Goal: Use online tool/utility: Use online tool/utility

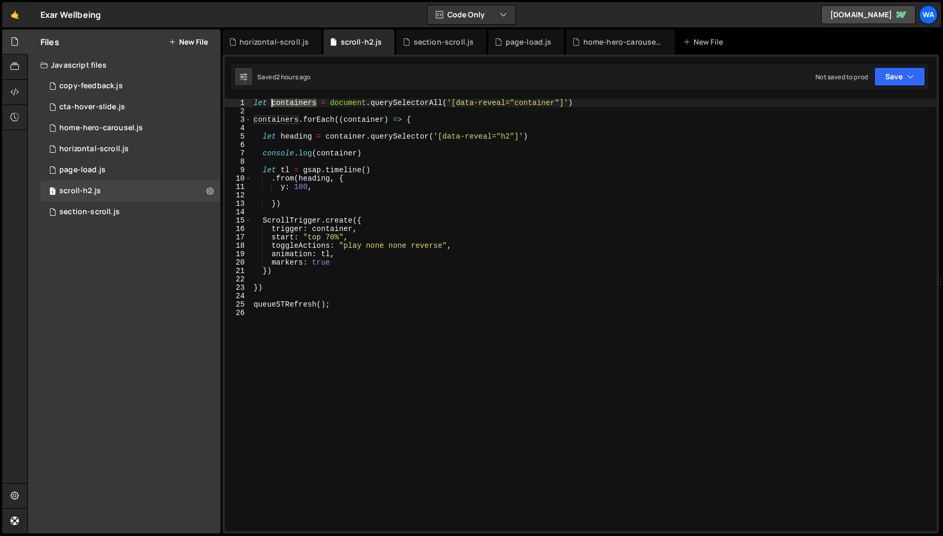
drag, startPoint x: 315, startPoint y: 104, endPoint x: 273, endPoint y: 107, distance: 42.6
click at [273, 107] on div "let containers = document . querySelectorAll ( '[data-reveal="container"]' ) co…" at bounding box center [593, 323] width 685 height 449
click at [513, 101] on div "let fadeUp = document . querySelectorAll ( '[data-reveal="container"]' ) contai…" at bounding box center [593, 323] width 685 height 449
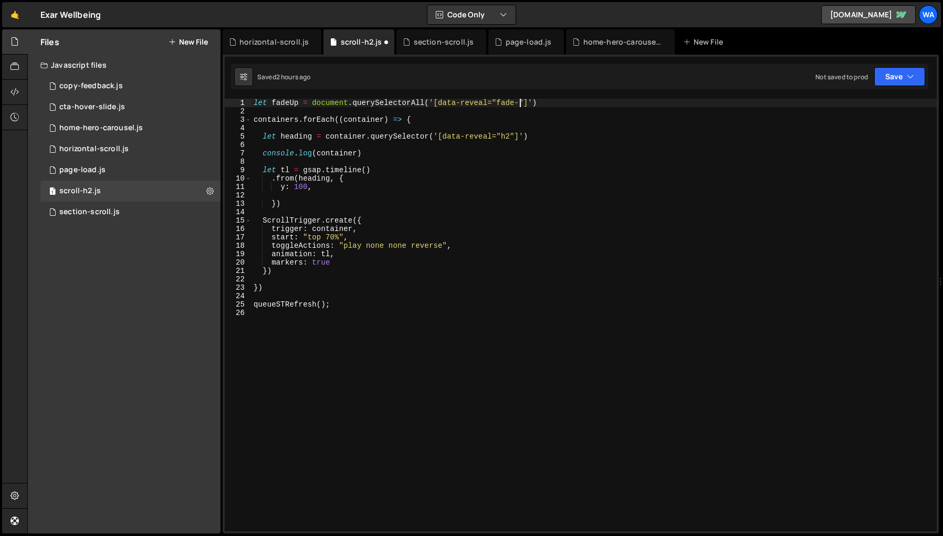
scroll to position [0, 19]
drag, startPoint x: 298, startPoint y: 121, endPoint x: 255, endPoint y: 122, distance: 43.0
click at [255, 122] on div "let fadeUp = document . querySelectorAll ( '[data-reveal="fade-up"]' ) containe…" at bounding box center [593, 323] width 685 height 449
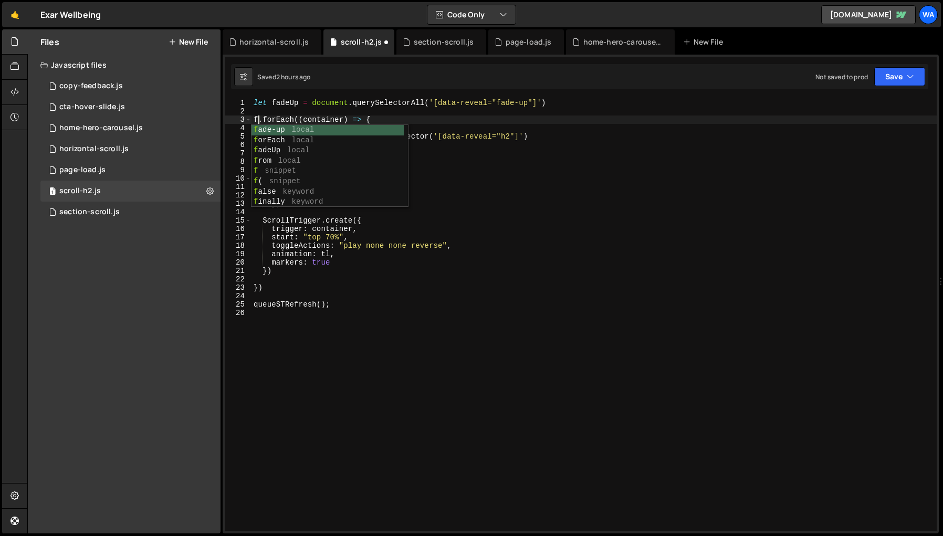
scroll to position [0, 1]
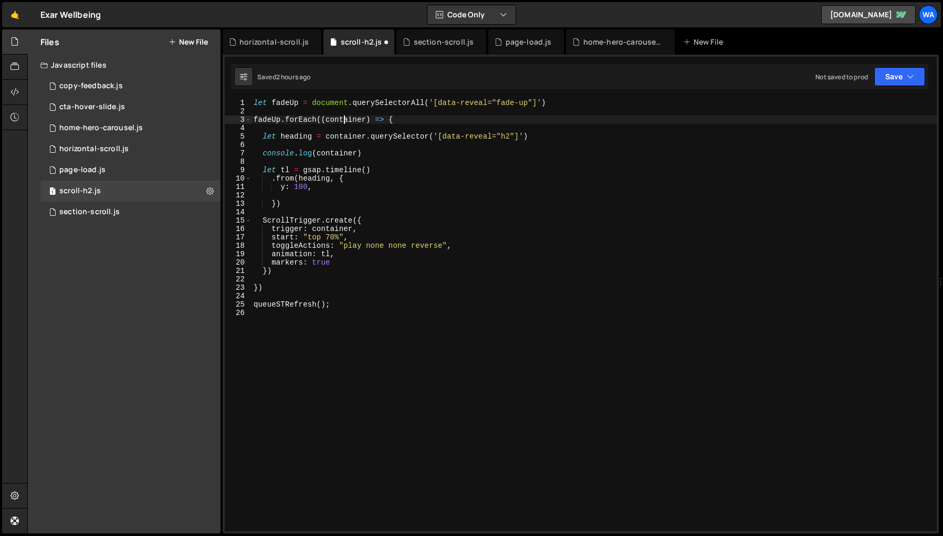
click at [345, 120] on div "let fadeUp = document . querySelectorAll ( '[data-reveal="fade-up"]' ) fadeUp .…" at bounding box center [593, 323] width 685 height 449
click at [344, 137] on div "let fadeUp = document . querySelectorAll ( '[data-reveal="fade-up"]' ) fadeUp .…" at bounding box center [593, 323] width 685 height 449
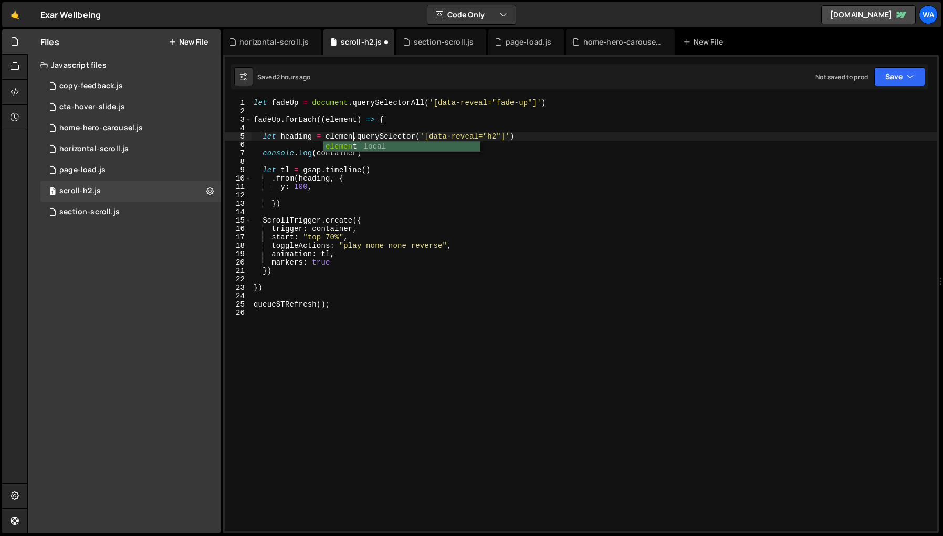
type textarea "let heading = element.querySelector('[data-reveal="h2"]')"
click at [527, 136] on div "let fadeUp = document . querySelectorAll ( '[data-reveal="fade-up"]' ) fadeUp .…" at bounding box center [593, 323] width 685 height 449
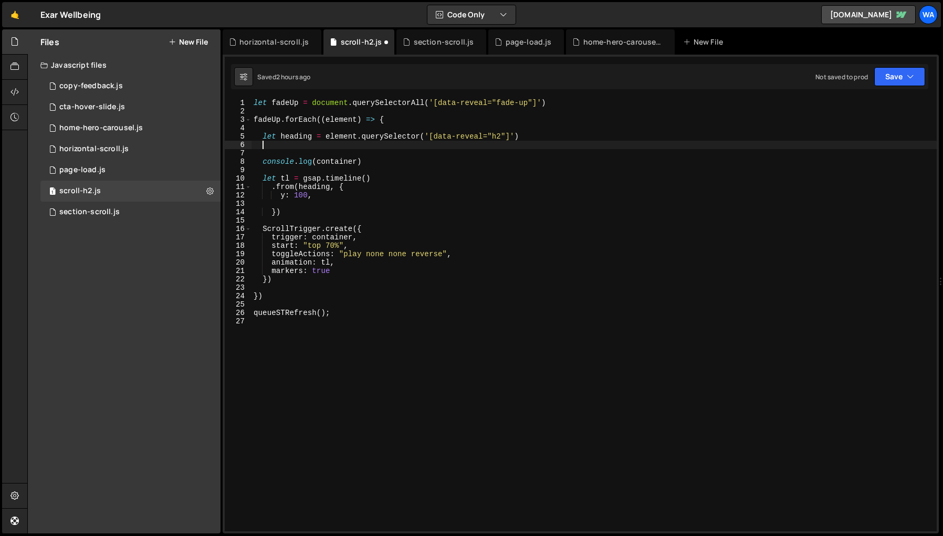
scroll to position [0, 0]
click at [291, 137] on div "let fadeUp = document . querySelectorAll ( '[data-reveal="fade-up"]' ) fadeUp .…" at bounding box center [593, 323] width 685 height 449
click at [500, 137] on div "let fadeUp = document . querySelectorAll ( '[data-reveal="fade-up"]' ) fadeUp .…" at bounding box center [593, 323] width 685 height 449
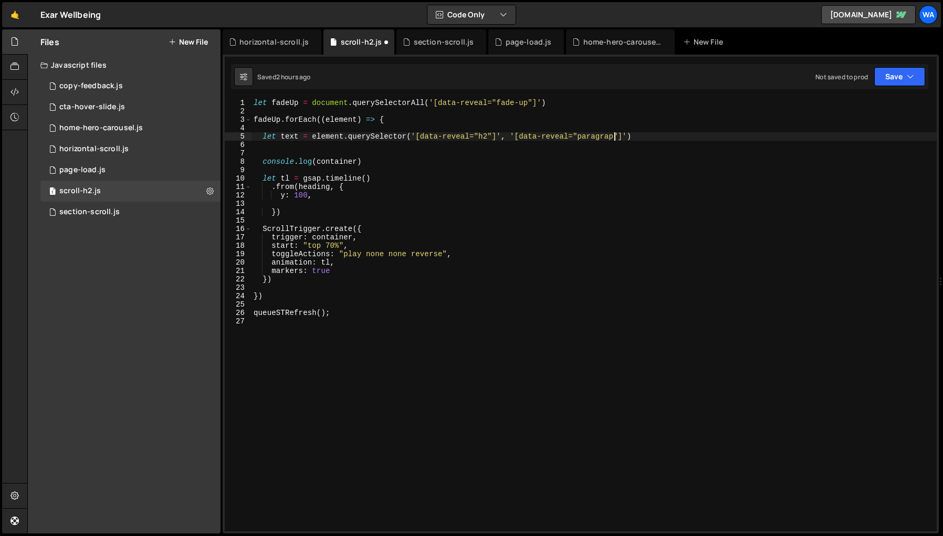
scroll to position [0, 25]
type textarea "let text = element.querySelector('[data-reveal="h2"]', '[data-reveal="paragraph…"
click at [577, 322] on div "let fadeUp = document . querySelectorAll ( '[data-reveal="fade-up"]' ) fadeUp .…" at bounding box center [593, 323] width 685 height 449
drag, startPoint x: 298, startPoint y: 137, endPoint x: 281, endPoint y: 139, distance: 16.9
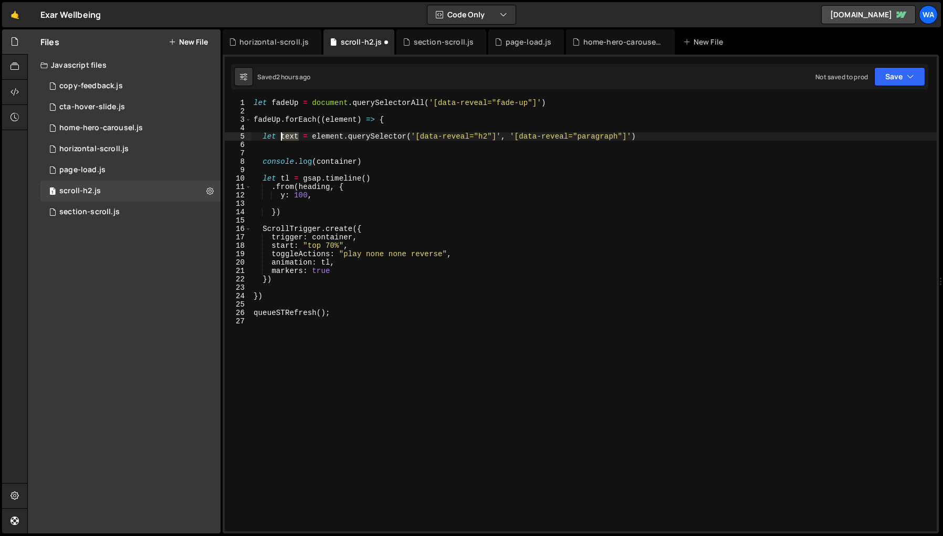
click at [281, 139] on div "let fadeUp = document . querySelectorAll ( '[data-reveal="fade-up"]' ) fadeUp .…" at bounding box center [593, 323] width 685 height 449
click at [311, 187] on div "let fadeUp = document . querySelectorAll ( '[data-reveal="fade-up"]' ) fadeUp .…" at bounding box center [593, 323] width 685 height 449
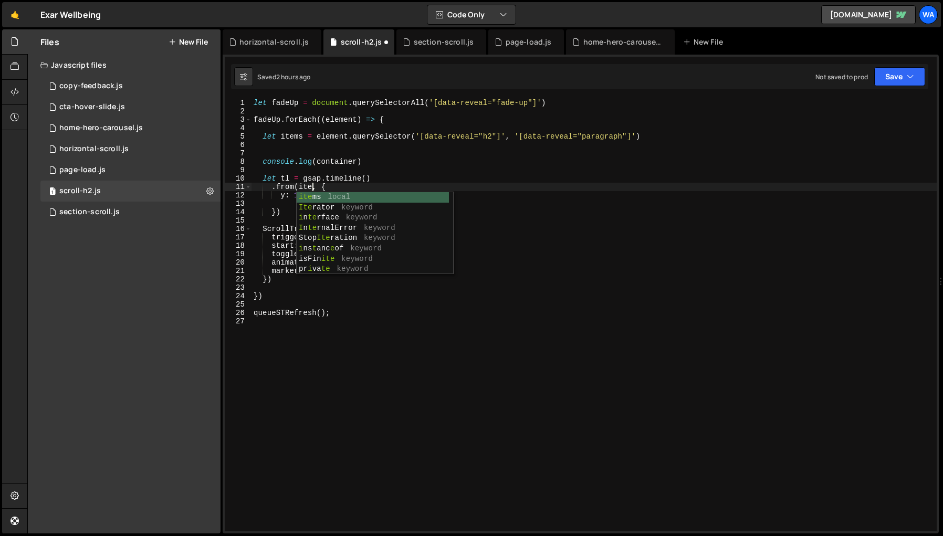
scroll to position [0, 5]
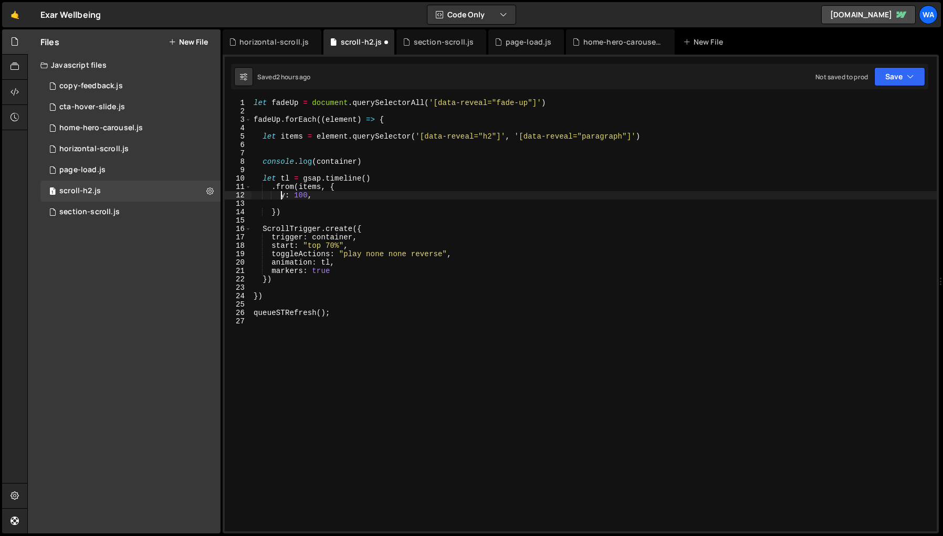
drag, startPoint x: 281, startPoint y: 197, endPoint x: 292, endPoint y: 204, distance: 12.7
click at [281, 197] on div "let fadeUp = document . querySelectorAll ( '[data-reveal="fade-up"]' ) fadeUp .…" at bounding box center [593, 323] width 685 height 449
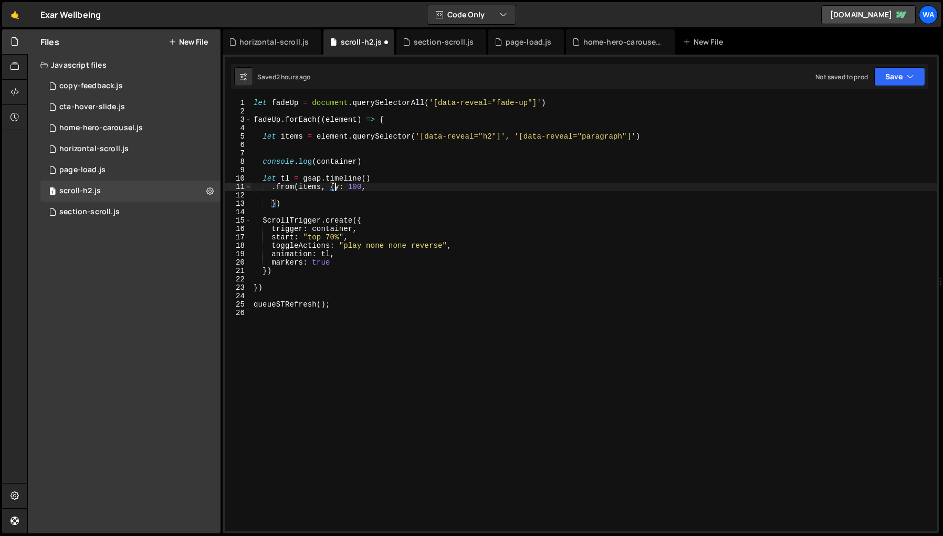
scroll to position [0, 6]
click at [271, 206] on div "let fadeUp = document . querySelectorAll ( '[data-reveal="fade-up"]' ) fadeUp .…" at bounding box center [593, 323] width 685 height 449
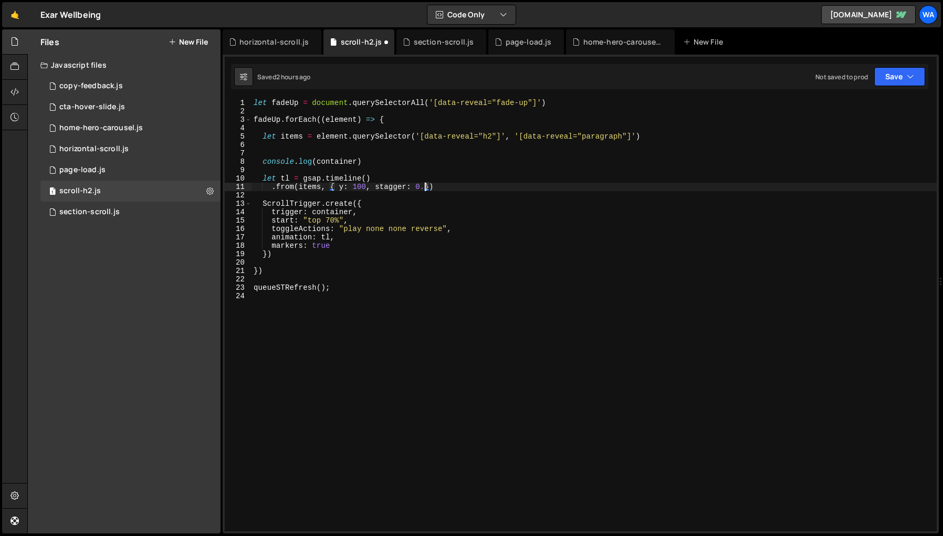
scroll to position [0, 12]
type textarea ".from(items, { y: 100, stagger: 0.1}, 0)"
click at [376, 372] on div "let fadeUp = document . querySelectorAll ( '[data-reveal="fade-up"]' ) fadeUp .…" at bounding box center [593, 323] width 685 height 449
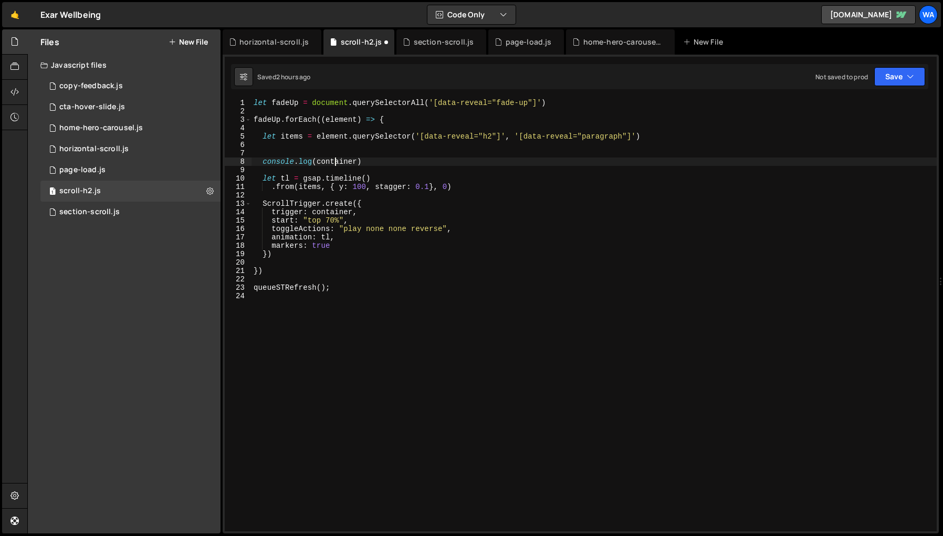
click at [335, 162] on div "let fadeUp = document . querySelectorAll ( '[data-reveal="fade-up"]' ) fadeUp .…" at bounding box center [593, 323] width 685 height 449
click at [327, 213] on div "let fadeUp = document . querySelectorAll ( '[data-reveal="fade-up"]' ) fadeUp .…" at bounding box center [593, 323] width 685 height 449
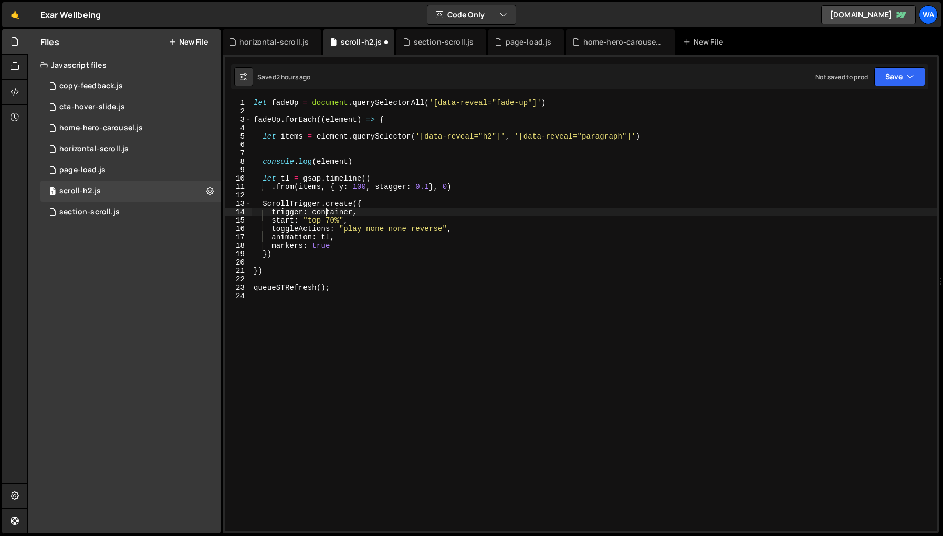
click at [327, 213] on div "let fadeUp = document . querySelectorAll ( '[data-reveal="fade-up"]' ) fadeUp .…" at bounding box center [593, 323] width 685 height 449
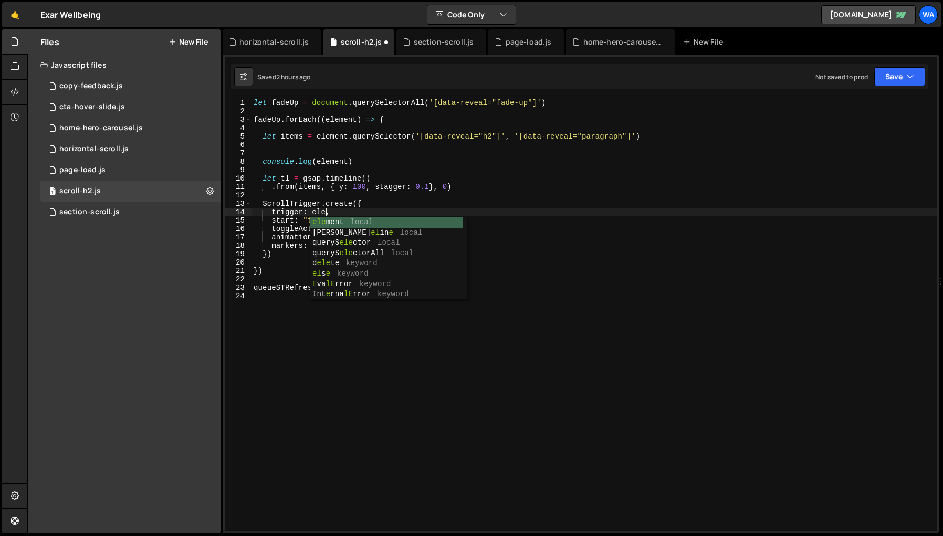
scroll to position [0, 6]
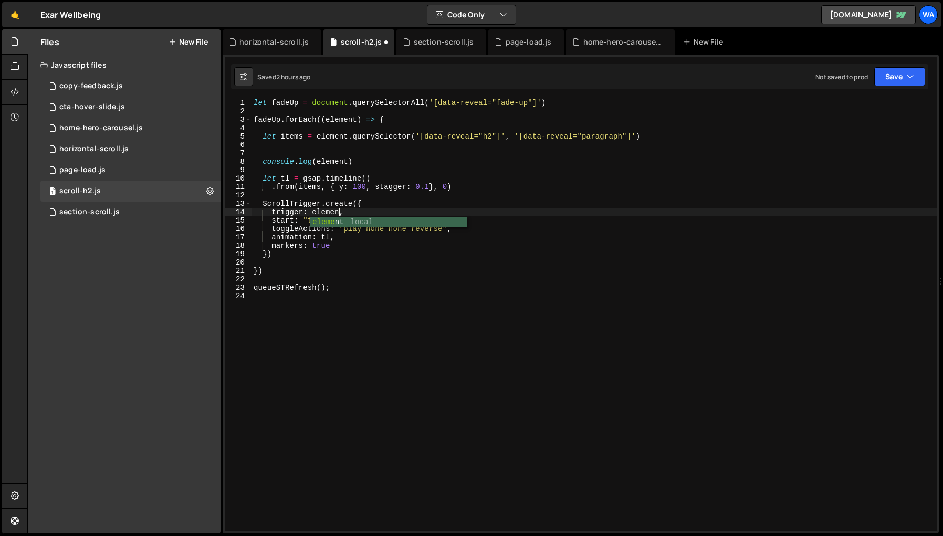
type textarea "trigger: element,"
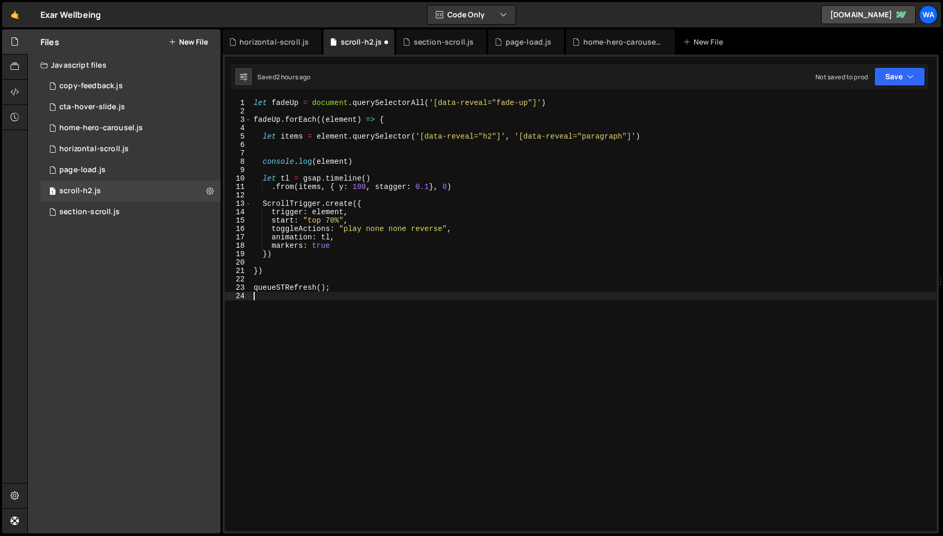
click at [361, 358] on div "let fadeUp = document . querySelectorAll ( '[data-reveal="fade-up"]' ) fadeUp .…" at bounding box center [593, 323] width 685 height 449
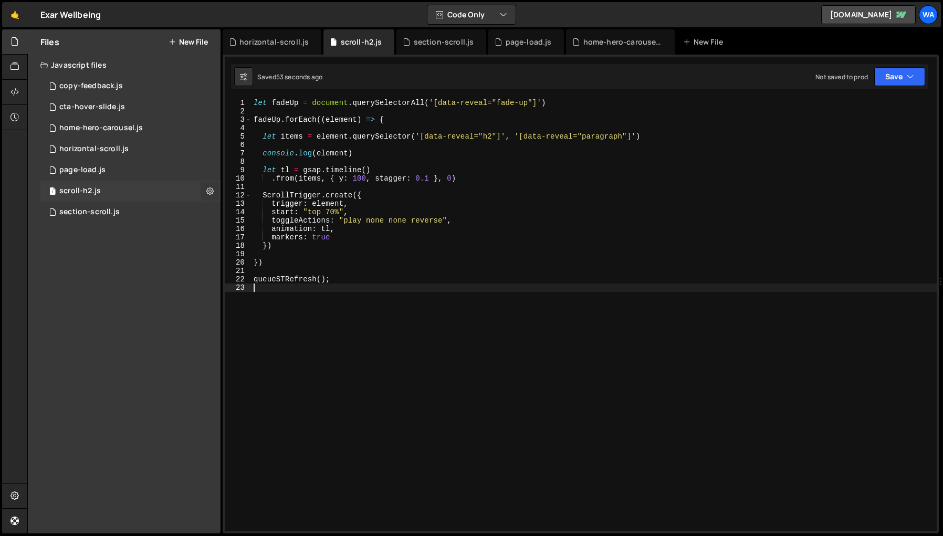
click at [209, 190] on icon at bounding box center [209, 191] width 7 height 10
type input "scroll-h2"
radio input "true"
checkbox input "true"
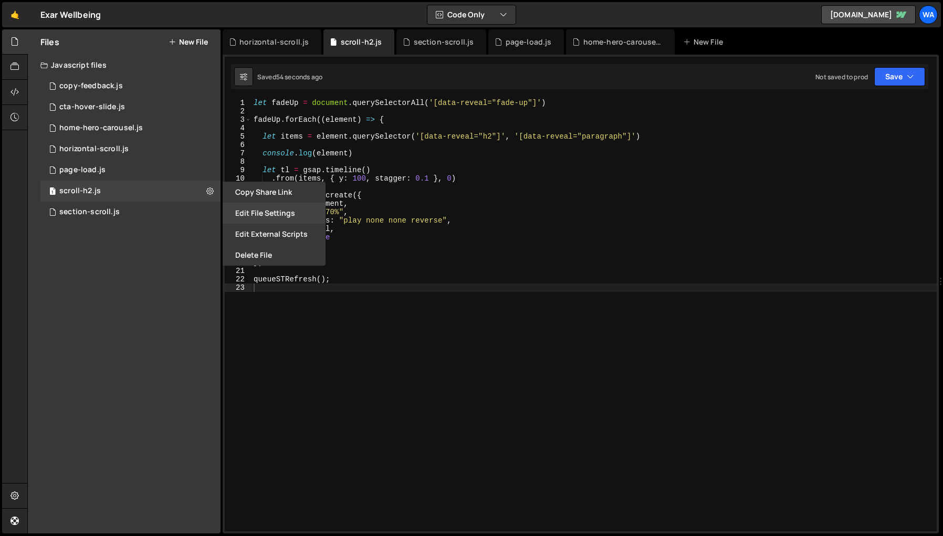
click at [268, 218] on button "Edit File Settings" at bounding box center [274, 213] width 103 height 21
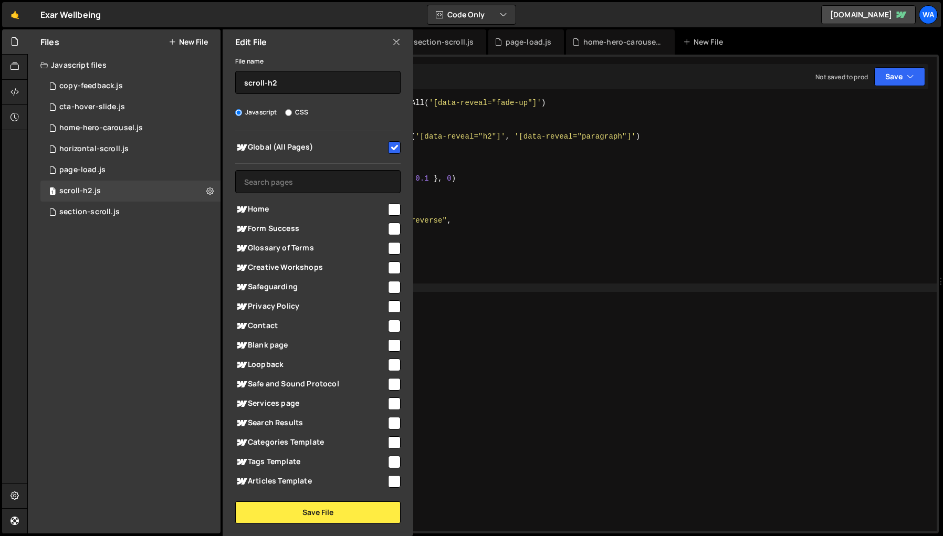
click at [395, 38] on icon at bounding box center [396, 42] width 8 height 12
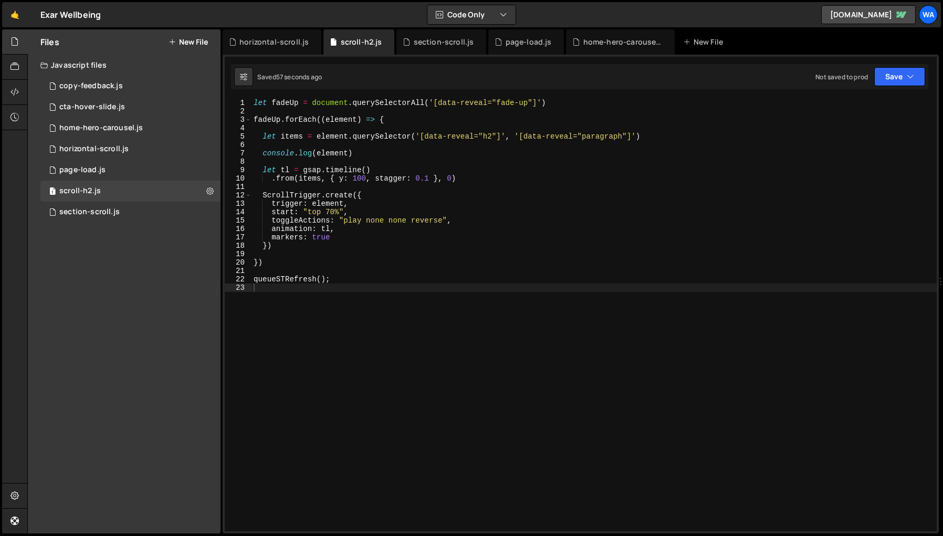
click at [547, 452] on div "let fadeUp = document . querySelectorAll ( '[data-reveal="fade-up"]' ) fadeUp .…" at bounding box center [593, 323] width 685 height 449
click at [378, 354] on div "let fadeUp = document . querySelectorAll ( '[data-reveal="fade-up"]' ) fadeUp .…" at bounding box center [593, 323] width 685 height 449
click at [895, 81] on button "Save" at bounding box center [899, 76] width 51 height 19
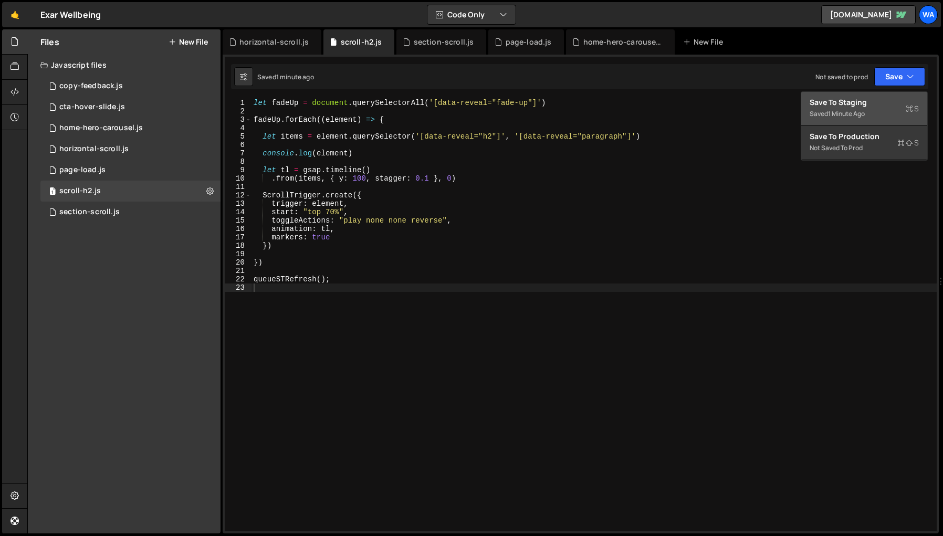
click at [857, 105] on div "Save to Staging S" at bounding box center [863, 102] width 109 height 10
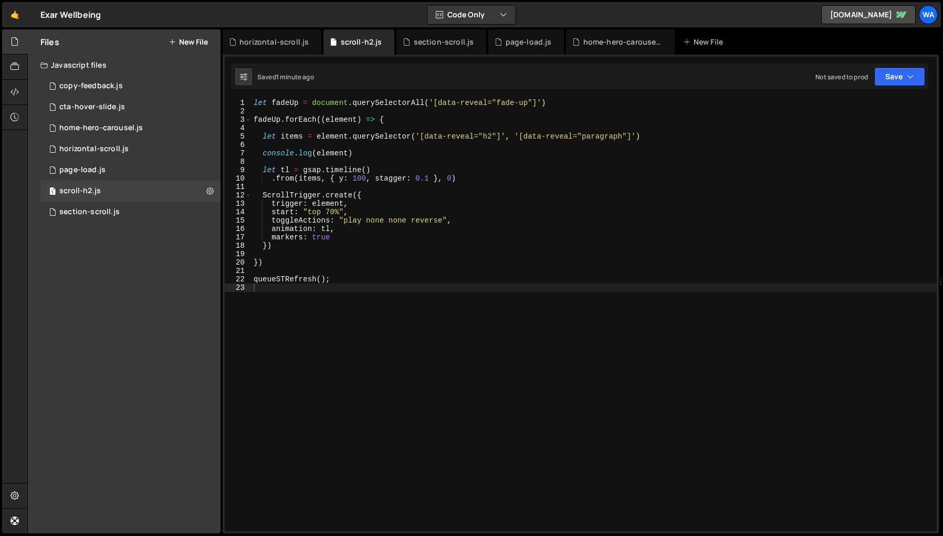
click at [685, 375] on div "let fadeUp = document . querySelectorAll ( '[data-reveal="fade-up"]' ) fadeUp .…" at bounding box center [593, 323] width 685 height 449
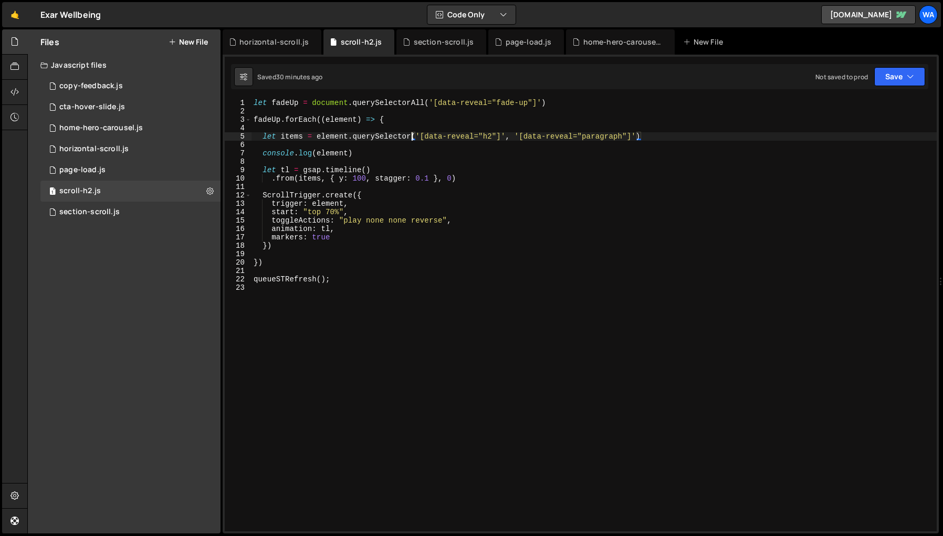
click at [412, 139] on div "let fadeUp = document . querySelectorAll ( '[data-reveal="fade-up"]' ) fadeUp .…" at bounding box center [593, 323] width 685 height 449
click at [324, 154] on div "let fadeUp = document . querySelectorAll ( '[data-reveal="fade-up"]' ) fadeUp .…" at bounding box center [593, 323] width 685 height 449
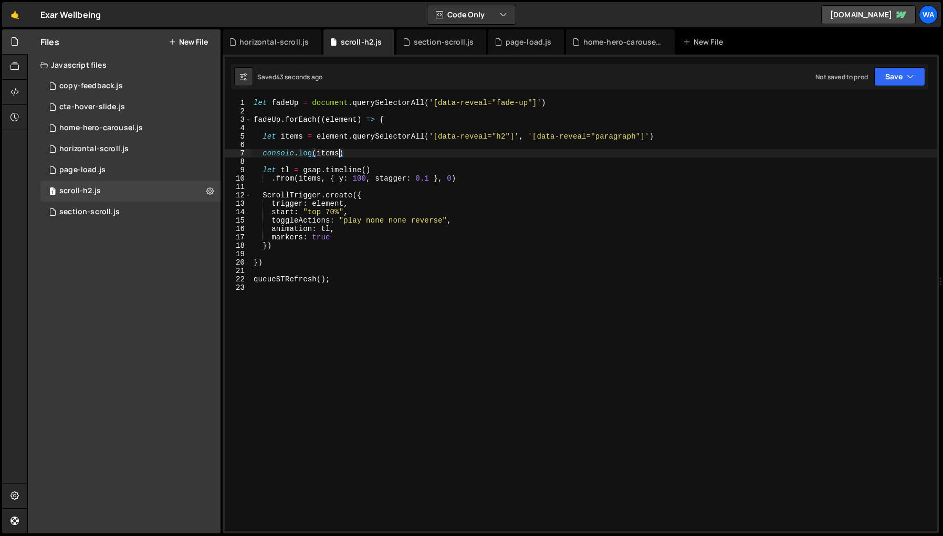
click at [518, 136] on div "let fadeUp = document . querySelectorAll ( '[data-reveal="fade-up"]' ) fadeUp .…" at bounding box center [593, 323] width 685 height 449
click at [527, 136] on div "let fadeUp = document . querySelectorAll ( '[data-reveal="fade-up"]' ) fadeUp .…" at bounding box center [593, 323] width 685 height 449
type textarea "let items = element.querySelectorAll('[data-reveal="h2"], [data-reveal="paragra…"
click at [602, 186] on div "let fadeUp = document . querySelectorAll ( '[data-reveal="fade-up"]' ) fadeUp .…" at bounding box center [593, 323] width 685 height 449
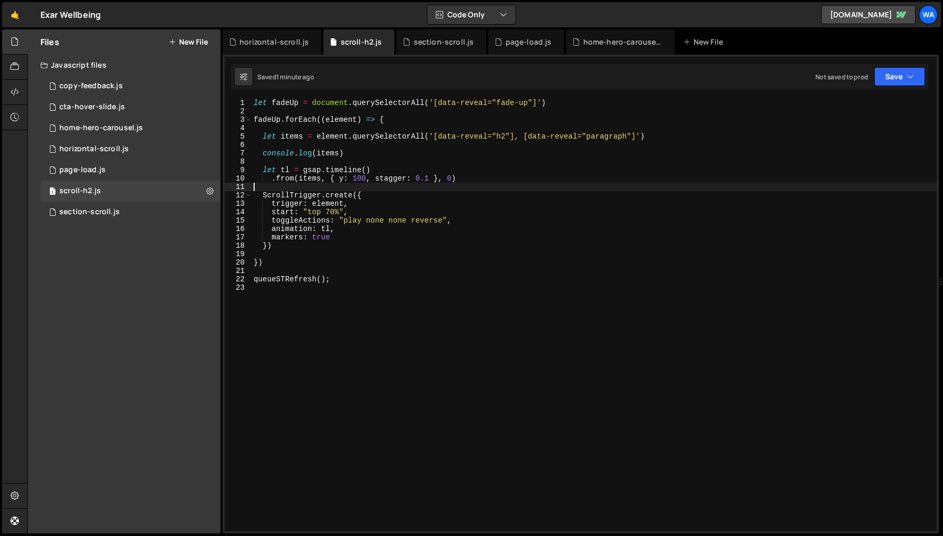
click at [428, 182] on div "let fadeUp = document . querySelectorAll ( '[data-reveal="fade-up"]' ) fadeUp .…" at bounding box center [593, 323] width 685 height 449
click at [365, 179] on div "let fadeUp = document . querySelectorAll ( '[data-reveal="fade-up"]' ) fadeUp .…" at bounding box center [593, 323] width 685 height 449
drag, startPoint x: 636, startPoint y: 137, endPoint x: 525, endPoint y: 137, distance: 110.2
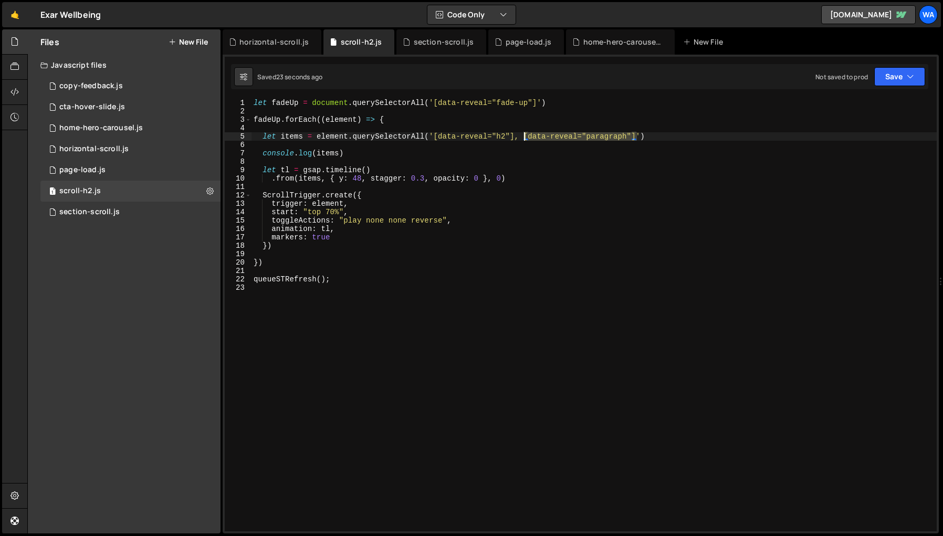
click at [525, 137] on div "let fadeUp = document . querySelectorAll ( '[data-reveal="fade-up"]' ) fadeUp .…" at bounding box center [593, 323] width 685 height 449
click at [637, 138] on div "let fadeUp = document . querySelectorAll ( '[data-reveal="fade-up"]' ) fadeUp .…" at bounding box center [593, 315] width 685 height 432
paste textarea "[data-reveal="paragraph"]"
click at [725, 139] on div "let fadeUp = document . querySelectorAll ( '[data-reveal="fade-up"]' ) fadeUp .…" at bounding box center [593, 323] width 685 height 449
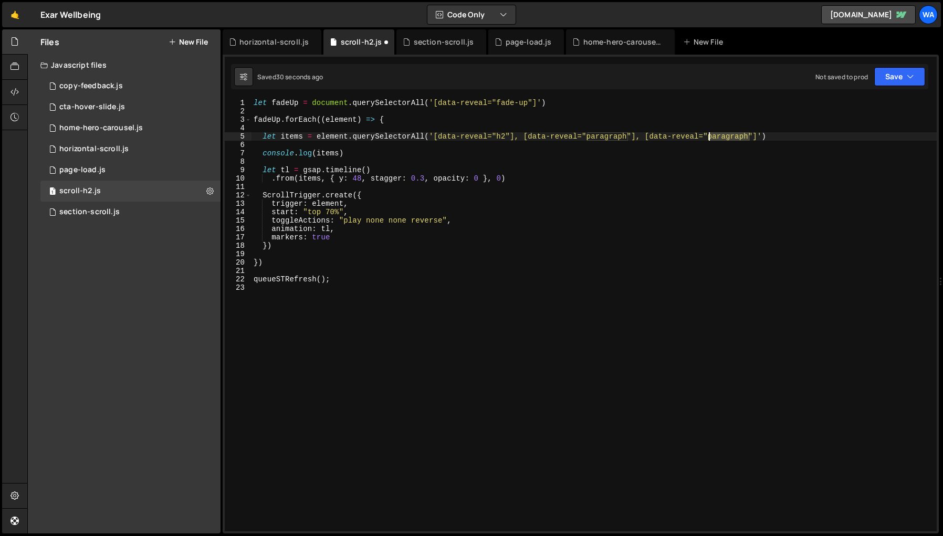
click at [725, 139] on div "let fadeUp = document . querySelectorAll ( '[data-reveal="fade-up"]' ) fadeUp .…" at bounding box center [593, 323] width 685 height 449
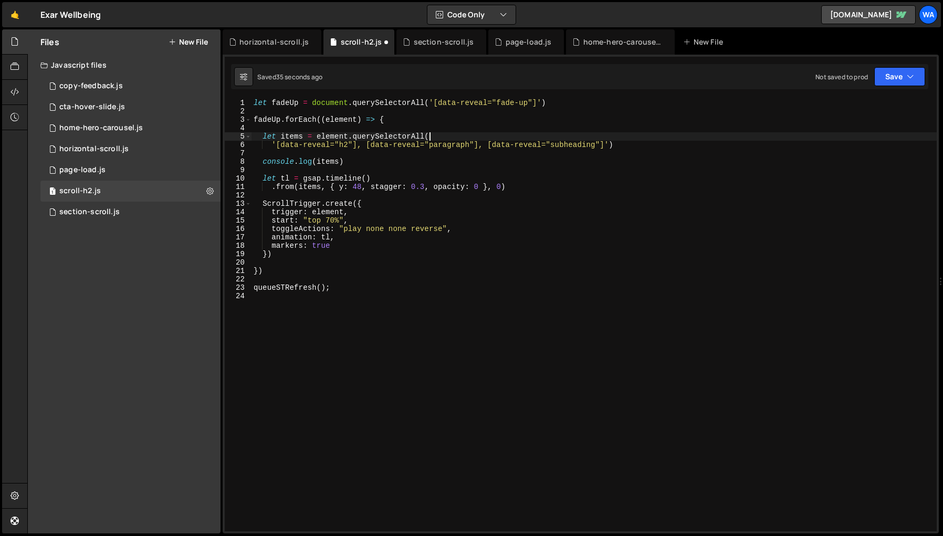
type textarea "let items = element.querySelectorAll("
click at [695, 354] on div "let fadeUp = document . querySelectorAll ( '[data-reveal="fade-up"]' ) fadeUp .…" at bounding box center [593, 323] width 685 height 449
click at [277, 146] on div "let fadeUp = document . querySelectorAll ( '[data-reveal="fade-up"]' ) fadeUp .…" at bounding box center [593, 323] width 685 height 449
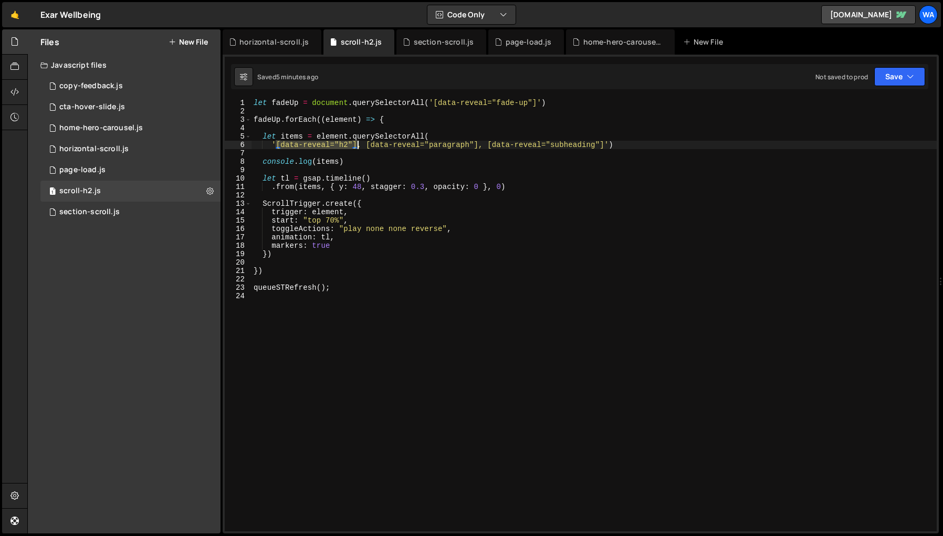
drag, startPoint x: 277, startPoint y: 145, endPoint x: 357, endPoint y: 147, distance: 79.8
click at [357, 147] on div "let fadeUp = document . querySelectorAll ( '[data-reveal="fade-up"]' ) fadeUp .…" at bounding box center [593, 323] width 685 height 449
click at [276, 145] on div "let fadeUp = document . querySelectorAll ( '[data-reveal="fade-up"]' ) fadeUp .…" at bounding box center [593, 315] width 685 height 432
paste textarea "[data-reveal="h2"]"
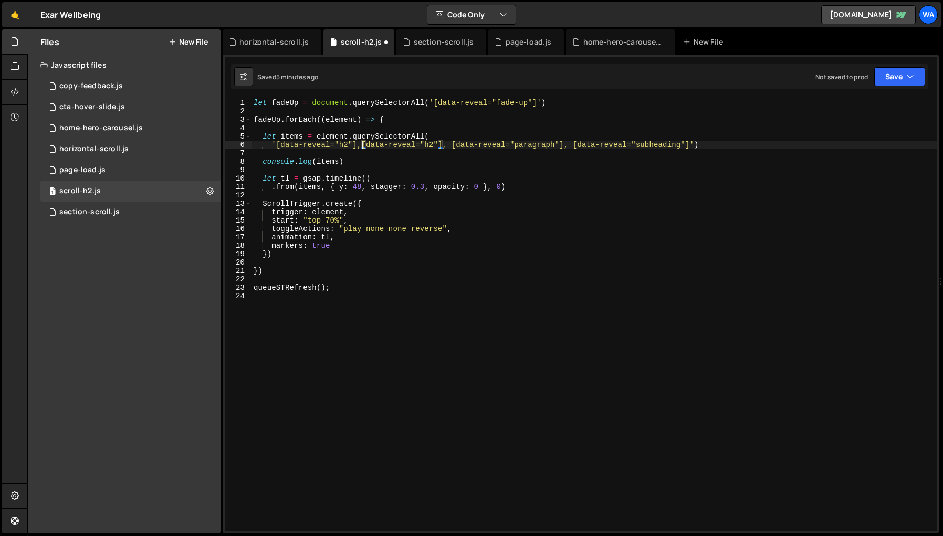
click at [345, 146] on div "let fadeUp = document . querySelectorAll ( '[data-reveal="fade-up"]' ) fadeUp .…" at bounding box center [593, 323] width 685 height 449
type textarea "'[data-reveal="eyebrow"],[data-reveal="h2"], [data-reveal="paragraph"], [data-r…"
click at [470, 318] on div "let fadeUp = document . querySelectorAll ( '[data-reveal="fade-up"]' ) fadeUp .…" at bounding box center [593, 323] width 685 height 449
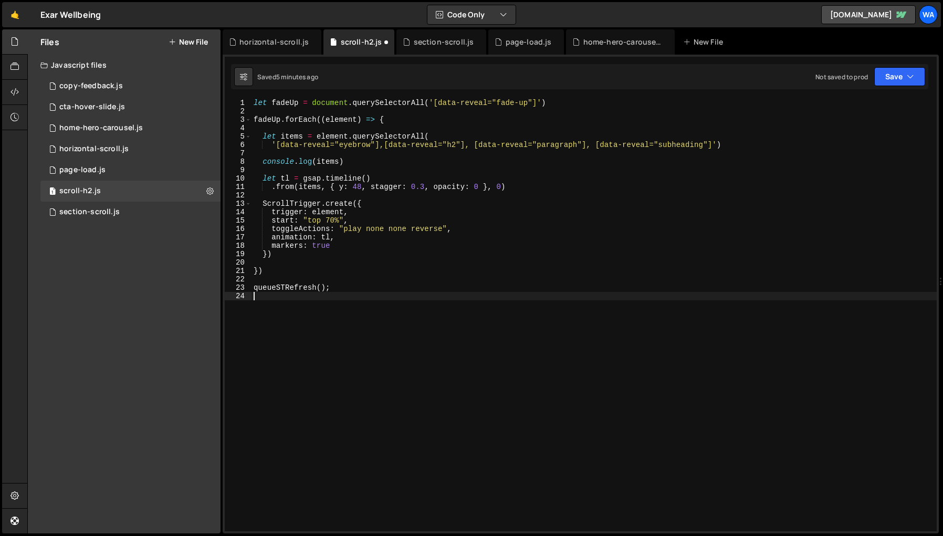
scroll to position [0, 0]
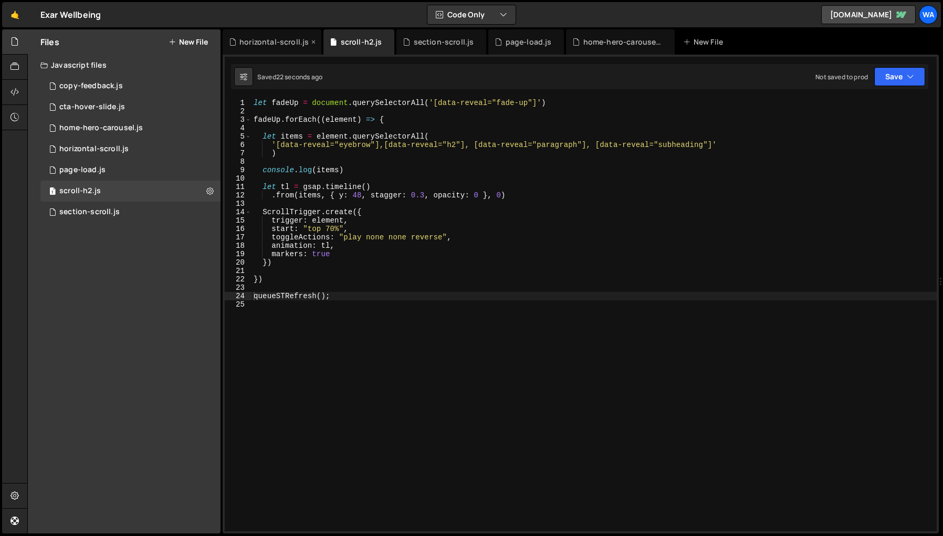
click at [258, 48] on div "horizontal-scroll.js" at bounding box center [272, 41] width 99 height 25
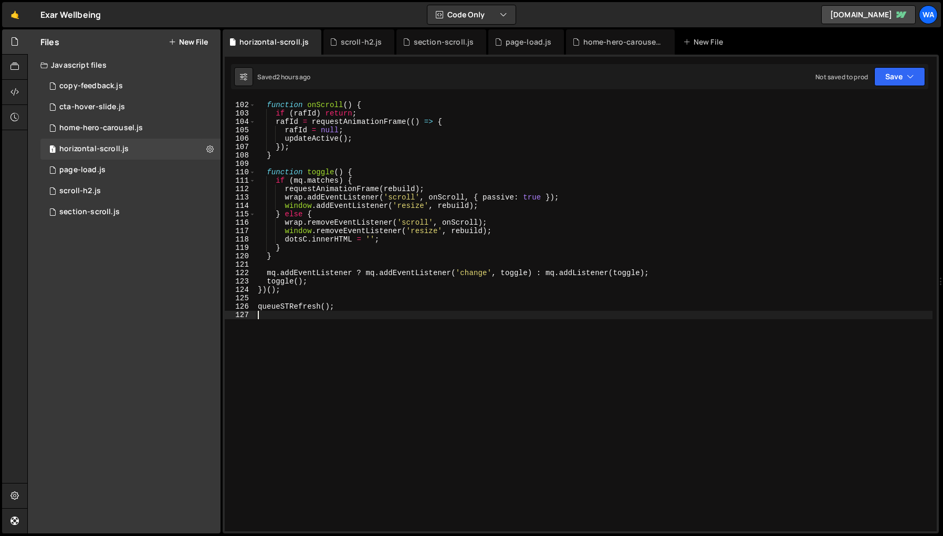
click at [394, 415] on div "function onScroll ( ) { if ( [PERSON_NAME] ) return ; [PERSON_NAME] = requestAn…" at bounding box center [594, 316] width 676 height 449
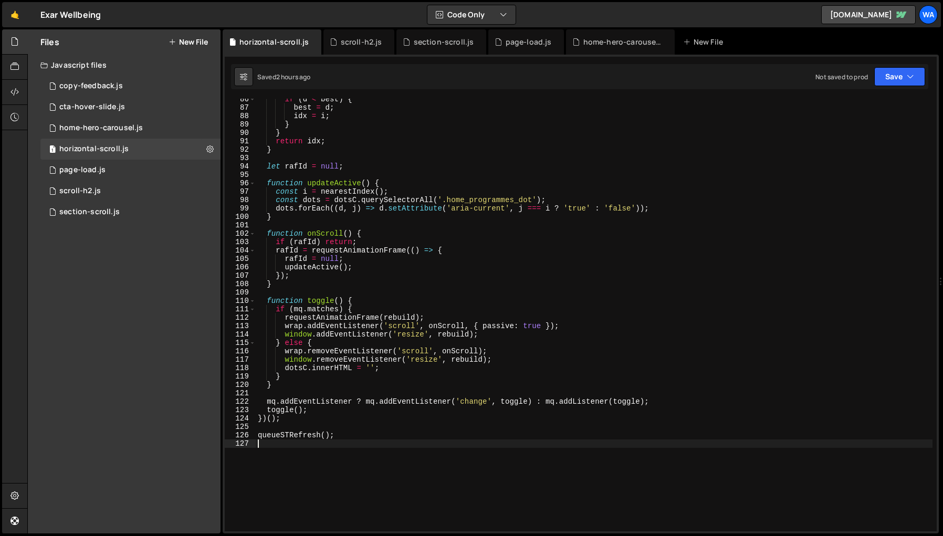
scroll to position [508, 0]
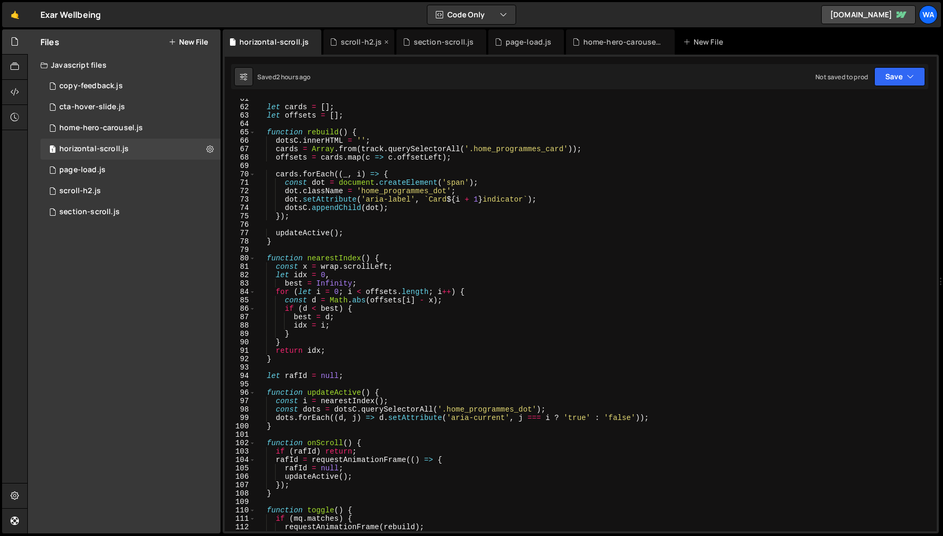
click at [361, 44] on div "scroll-h2.js" at bounding box center [361, 42] width 41 height 10
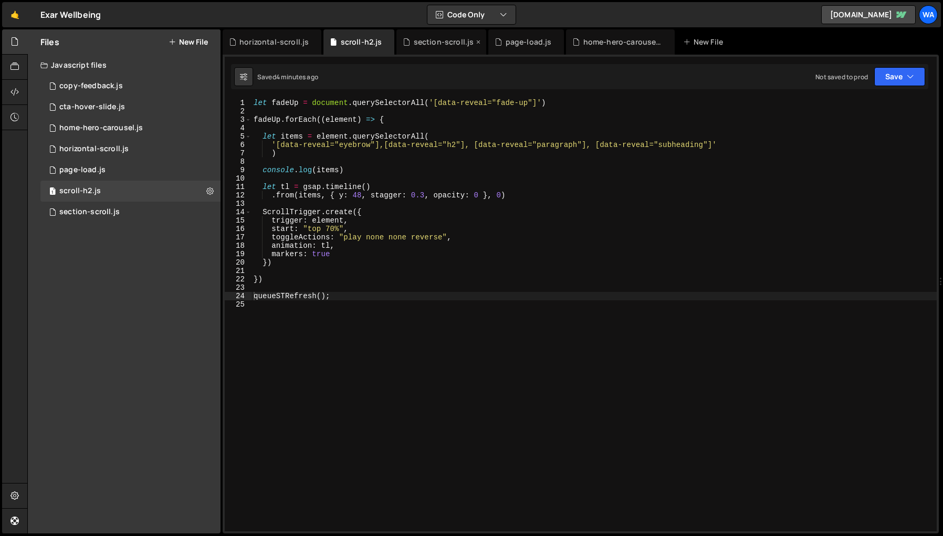
click at [429, 43] on div "section-scroll.js" at bounding box center [444, 42] width 60 height 10
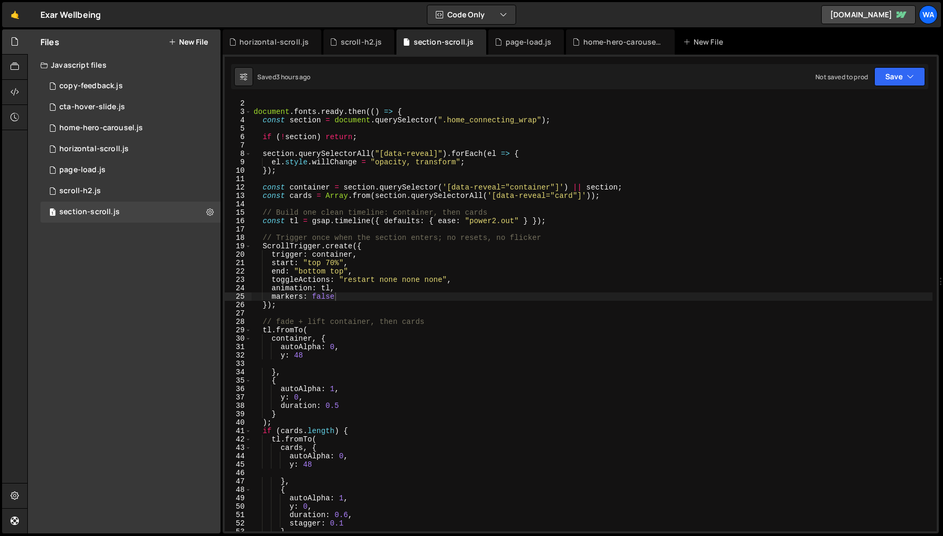
scroll to position [0, 0]
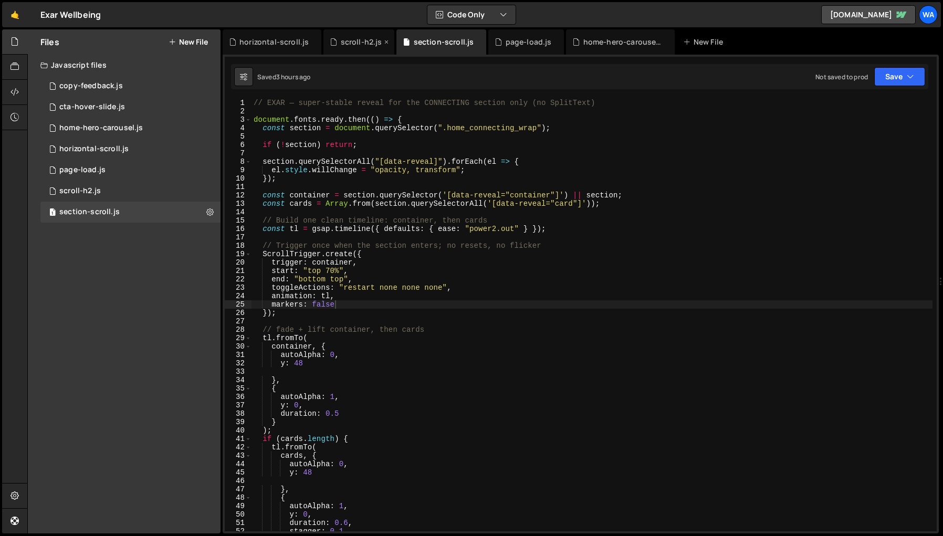
click at [361, 46] on div "scroll-h2.js" at bounding box center [361, 42] width 41 height 10
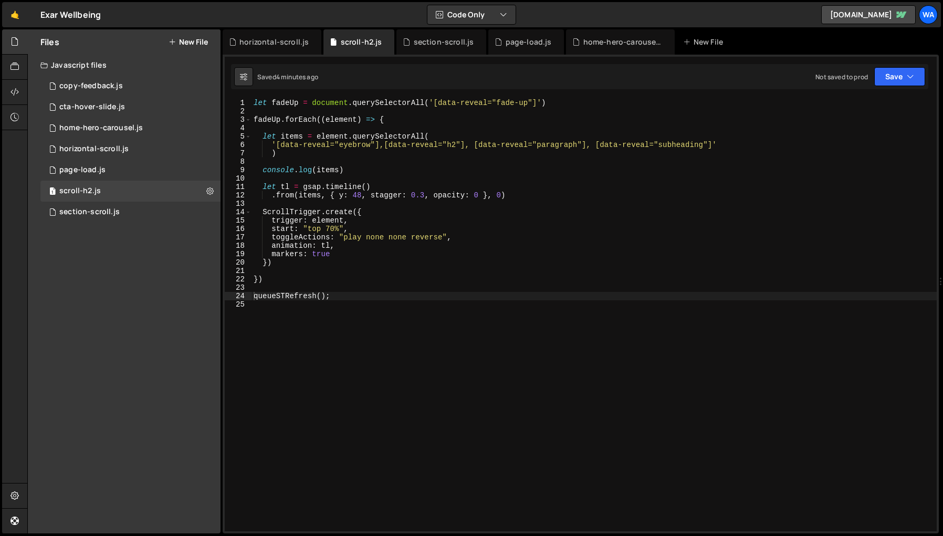
click at [712, 145] on div "let fadeUp = document . querySelectorAll ( '[data-reveal="fade-up"]' ) fadeUp .…" at bounding box center [593, 323] width 685 height 449
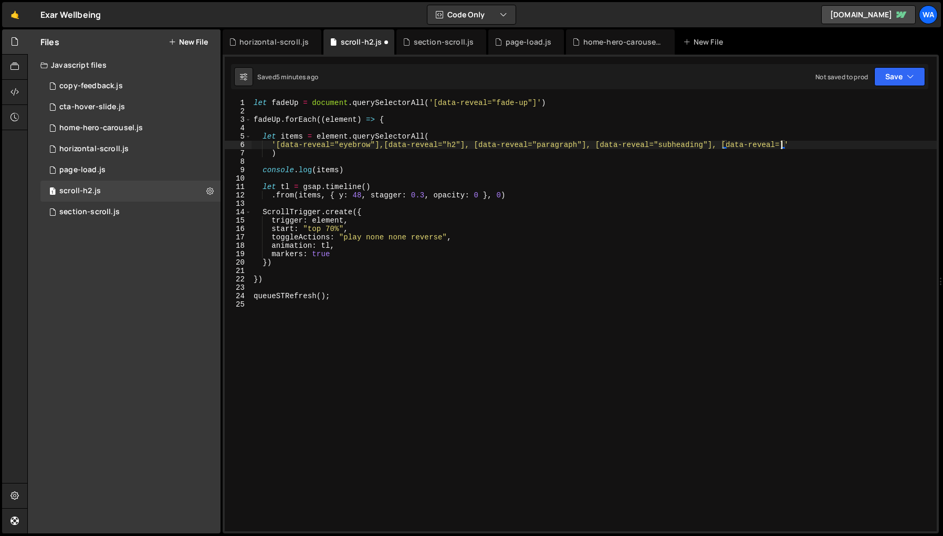
scroll to position [0, 37]
paste textarea "section_btn_group"
click at [687, 294] on div "let fadeUp = document . querySelectorAll ( '[data-reveal="fade-up"]' ) fadeUp .…" at bounding box center [593, 323] width 685 height 449
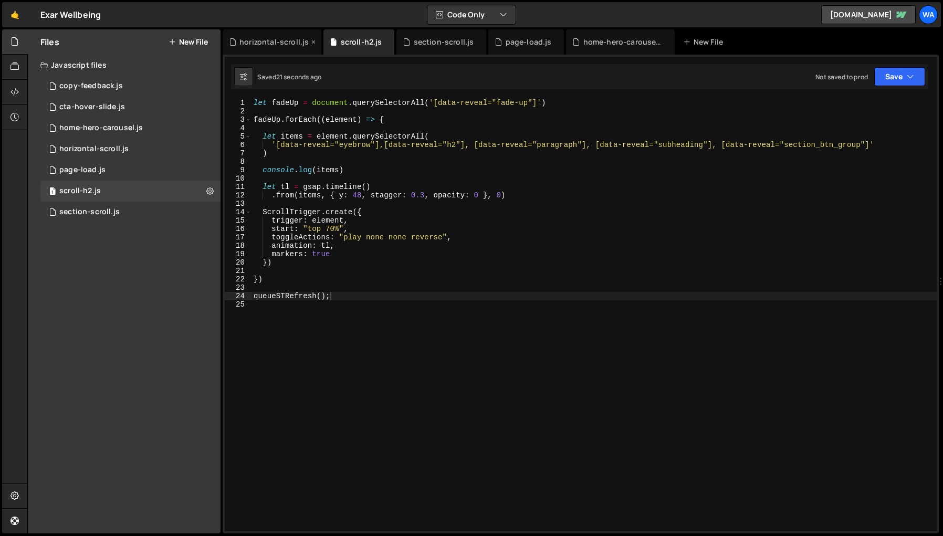
click at [292, 48] on div "horizontal-scroll.js" at bounding box center [272, 41] width 99 height 25
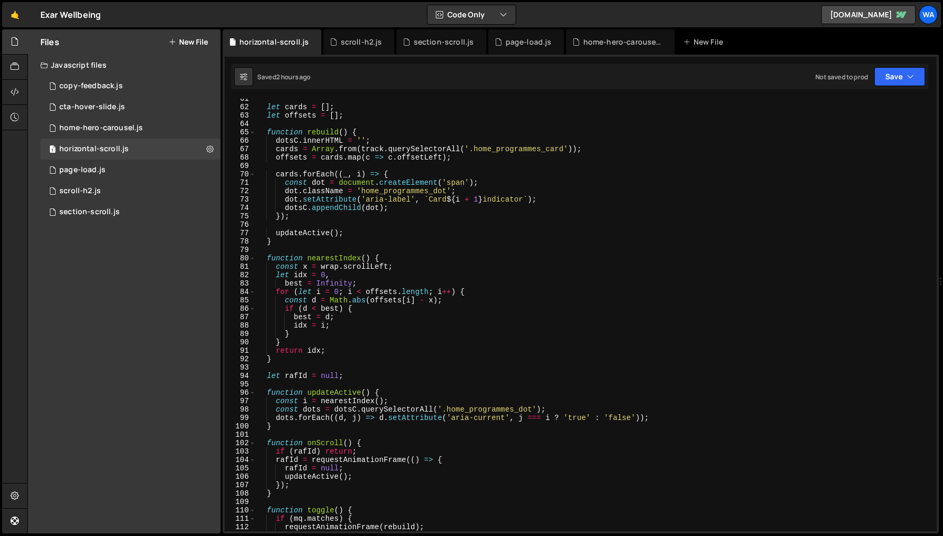
scroll to position [842, 0]
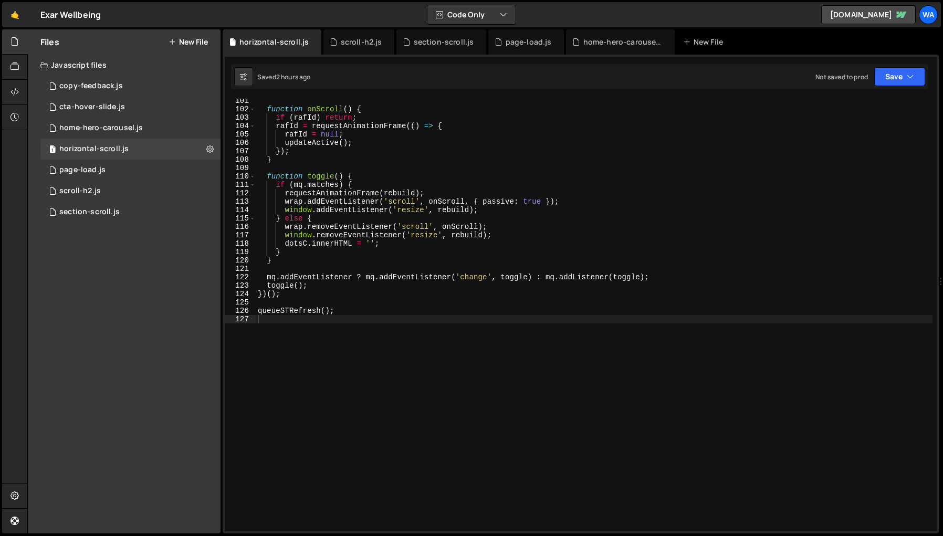
click at [635, 323] on div "function onScroll ( ) { if ( [PERSON_NAME] ) return ; [PERSON_NAME] = requestAn…" at bounding box center [594, 321] width 676 height 449
click at [363, 41] on div "scroll-h2.js" at bounding box center [361, 42] width 41 height 10
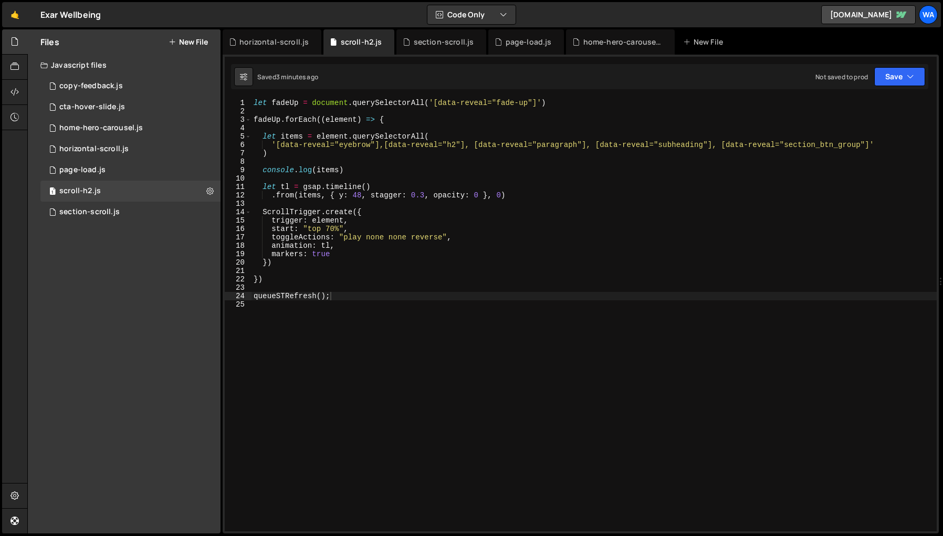
click at [274, 280] on div "let fadeUp = document . querySelectorAll ( '[data-reveal="fade-up"]' ) fadeUp .…" at bounding box center [593, 323] width 685 height 449
type textarea "})"
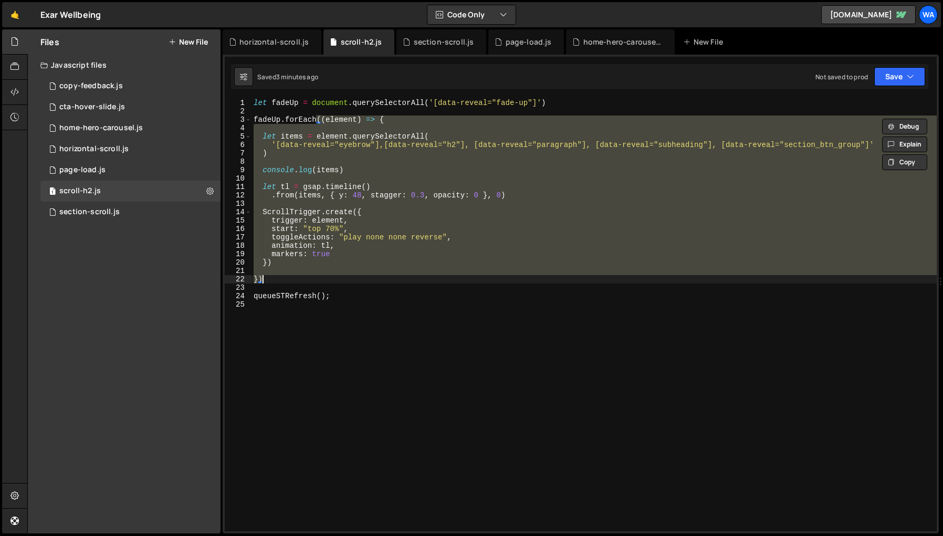
scroll to position [0, 0]
click at [271, 278] on div "let fadeUp = document . querySelectorAll ( '[data-reveal="fade-up"]' ) fadeUp .…" at bounding box center [593, 315] width 685 height 432
type textarea "})"
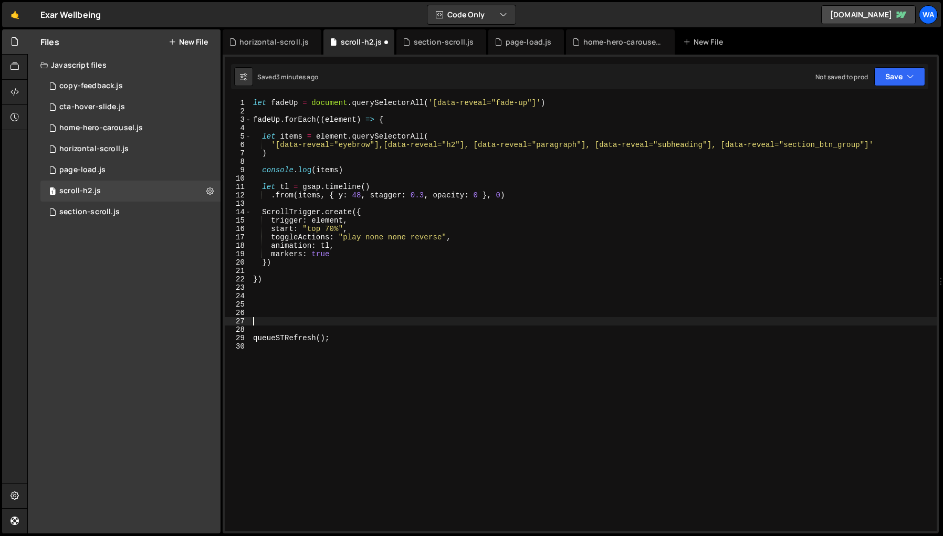
click at [262, 311] on div "let fadeUp = document . querySelectorAll ( '[data-reveal="fade-up"]' ) fadeUp .…" at bounding box center [593, 323] width 685 height 449
click at [261, 303] on div "let fadeUp = document . querySelectorAll ( '[data-reveal="fade-up"]' ) fadeUp .…" at bounding box center [593, 323] width 685 height 449
click at [435, 44] on div "section-scroll.js" at bounding box center [444, 42] width 60 height 10
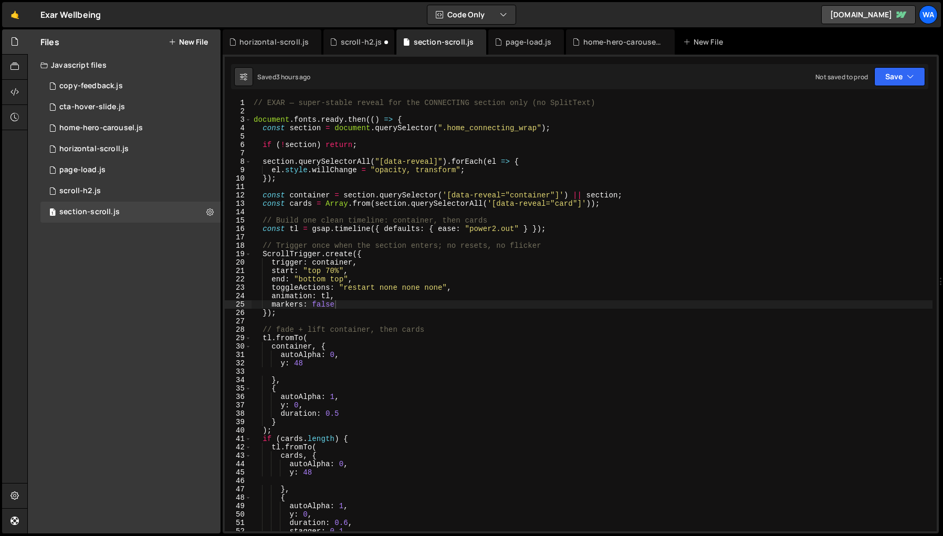
type textarea "const container = section.querySelector('[data-reveal="container"]') || section;"
drag, startPoint x: 570, startPoint y: 194, endPoint x: 263, endPoint y: 197, distance: 306.5
click at [263, 197] on div "// EXAR — super-stable reveal for the CONNECTING section only (no SplitText) do…" at bounding box center [591, 323] width 681 height 449
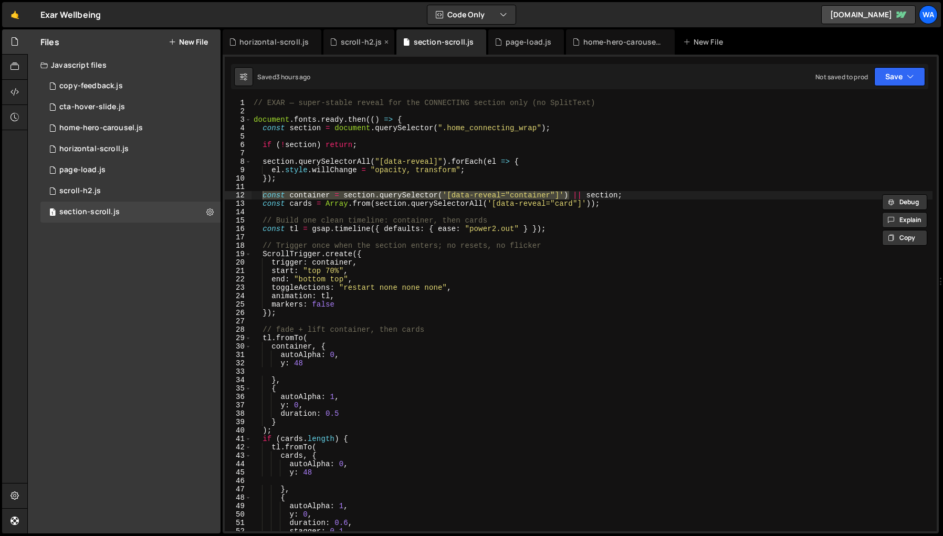
click at [356, 45] on div "scroll-h2.js" at bounding box center [361, 42] width 41 height 10
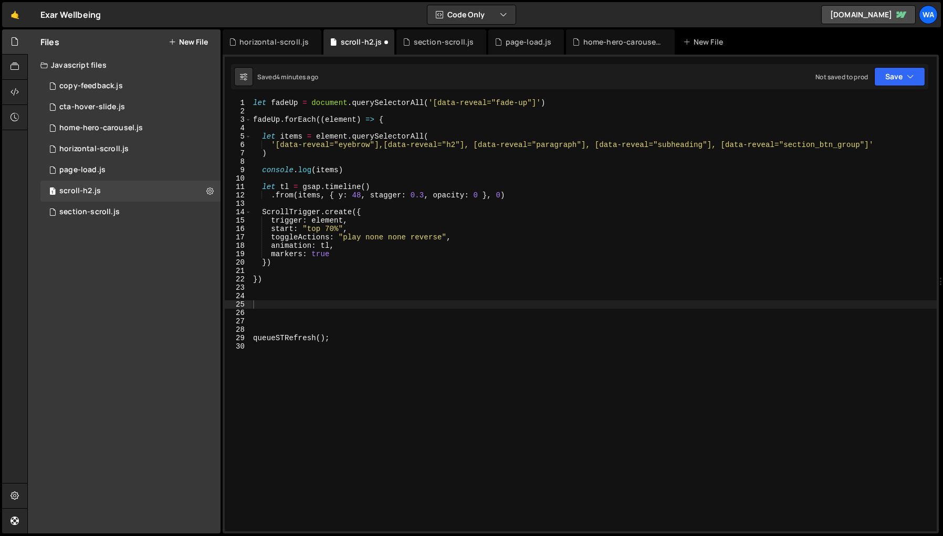
click at [260, 101] on div "let fadeUp = document . querySelectorAll ( '[data-reveal="fade-up"]' ) fadeUp .…" at bounding box center [593, 323] width 685 height 449
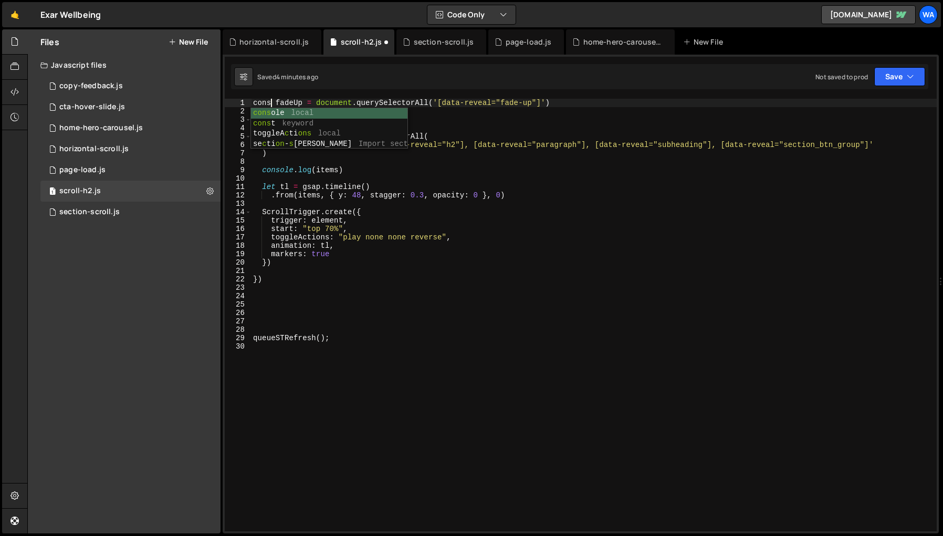
scroll to position [0, 2]
click at [269, 137] on div "const fadeUp = document . querySelectorAll ( '[data-reveal="fade-up"]' ) fadeUp…" at bounding box center [593, 323] width 685 height 449
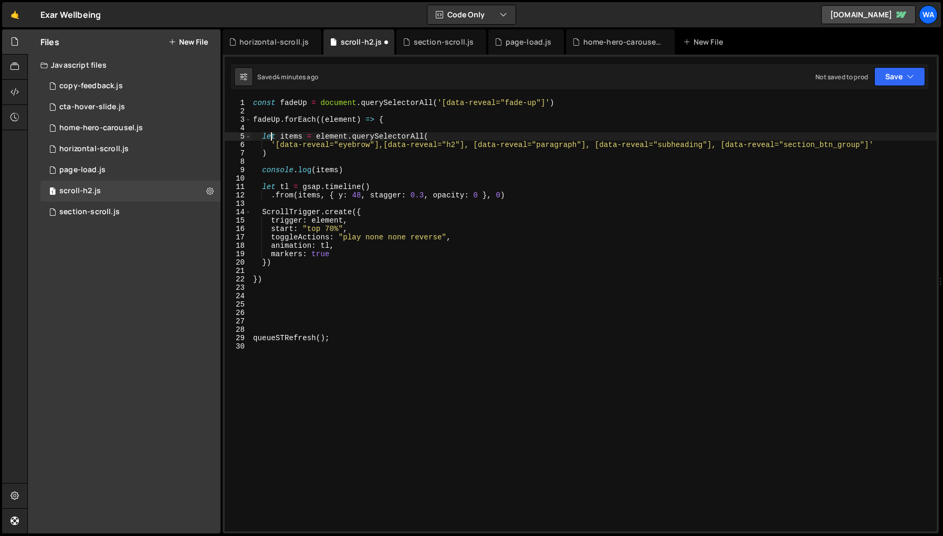
click at [269, 137] on div "const fadeUp = document . querySelectorAll ( '[data-reveal="fade-up"]' ) fadeUp…" at bounding box center [593, 323] width 685 height 449
click at [571, 105] on div "const fadeUp = document . querySelectorAll ( '[data-reveal="fade-up"]' ) fadeUp…" at bounding box center [593, 323] width 685 height 449
type textarea "const fadeUp = document.querySelectorAll('[data-reveal="fade-up"]')"
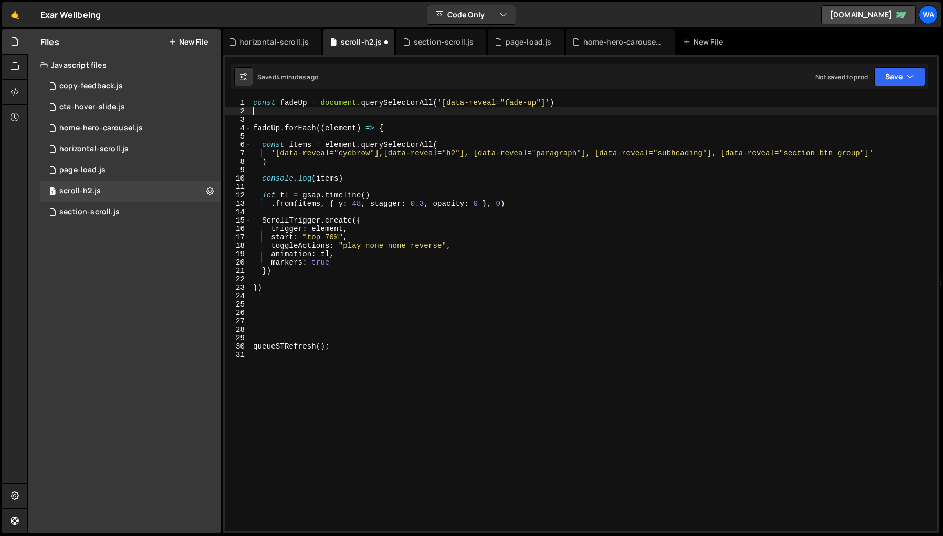
paste textarea "const container = section.querySelector('[data-reveal="container"]')"
type textarea "const container = section.querySelector('[data-reveal="container"]')"
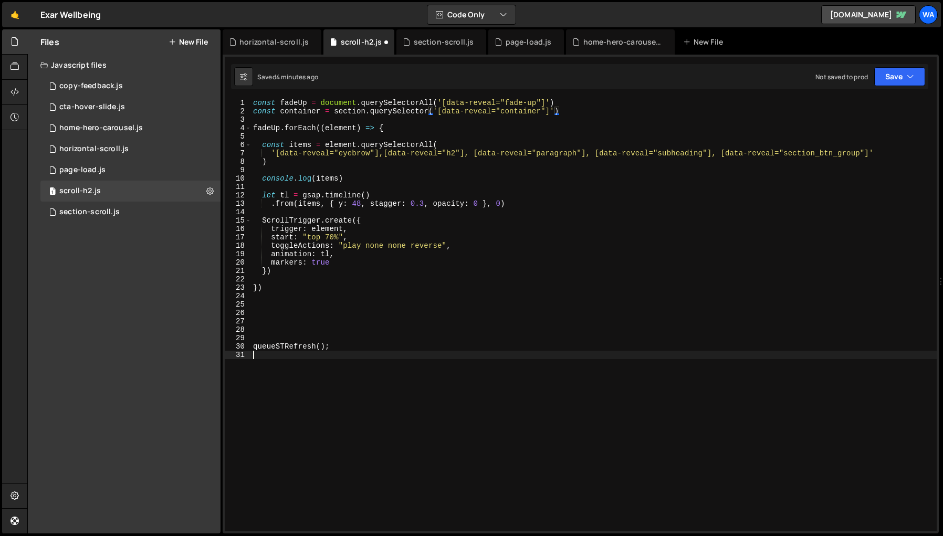
click at [401, 417] on div "const fadeUp = document . querySelectorAll ( '[data-reveal="fade-up"]' ) const …" at bounding box center [593, 323] width 685 height 449
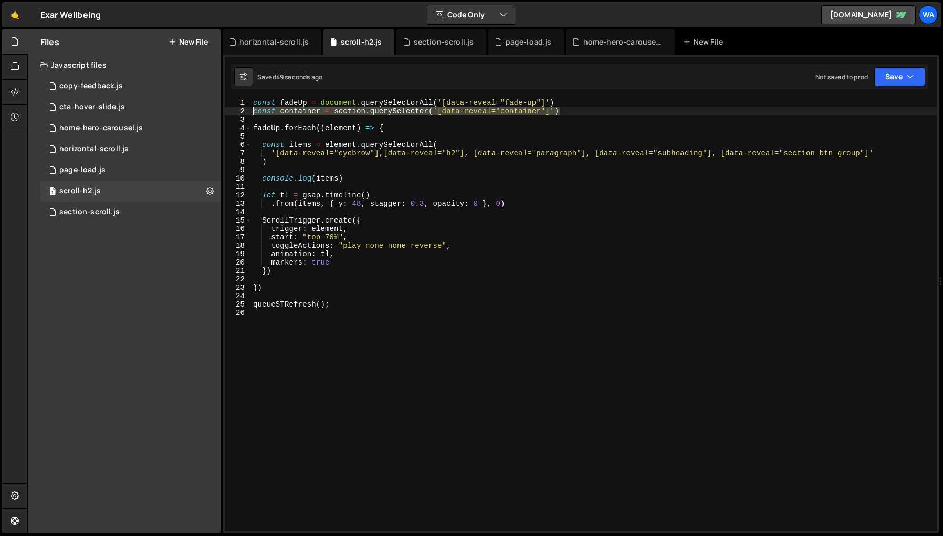
drag, startPoint x: 585, startPoint y: 113, endPoint x: 252, endPoint y: 115, distance: 332.7
click at [252, 115] on div "const fadeUp = document . querySelectorAll ( '[data-reveal="fade-up"]' ) const …" at bounding box center [593, 323] width 685 height 449
type textarea "const container = section.querySelector('[data-reveal="container"]')"
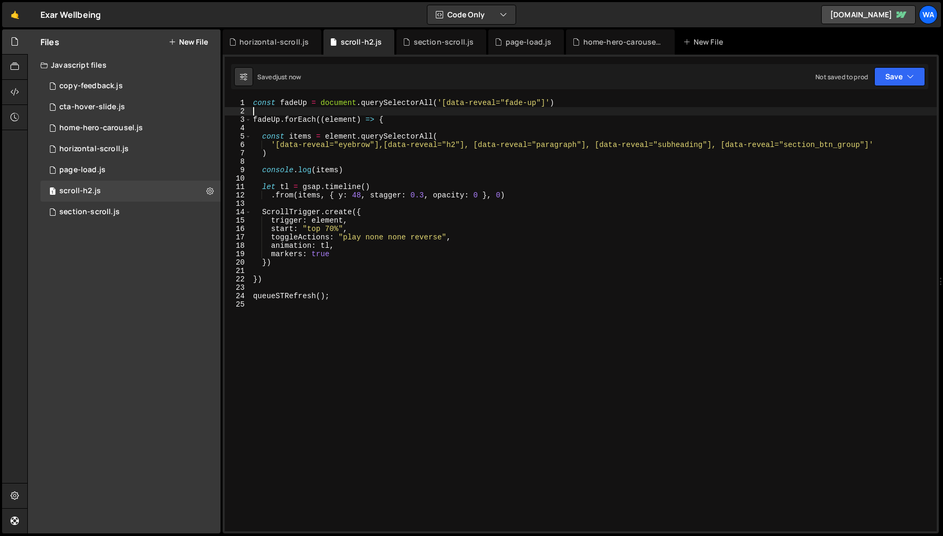
click at [598, 426] on div "const fadeUp = document . querySelectorAll ( '[data-reveal="fade-up"]' ) fadeUp…" at bounding box center [593, 323] width 685 height 449
click at [282, 46] on div "horizontal-scroll.js" at bounding box center [273, 42] width 69 height 10
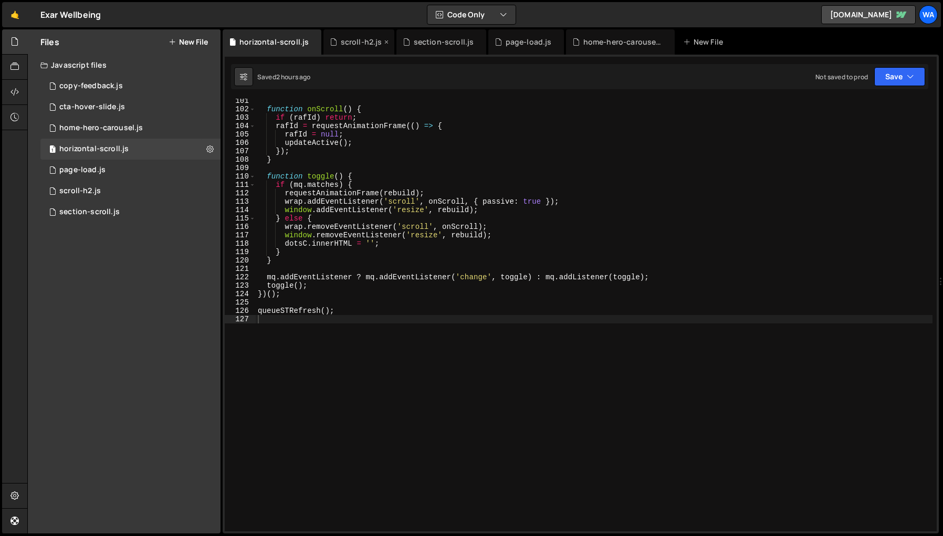
click at [343, 43] on div "scroll-h2.js" at bounding box center [361, 42] width 41 height 10
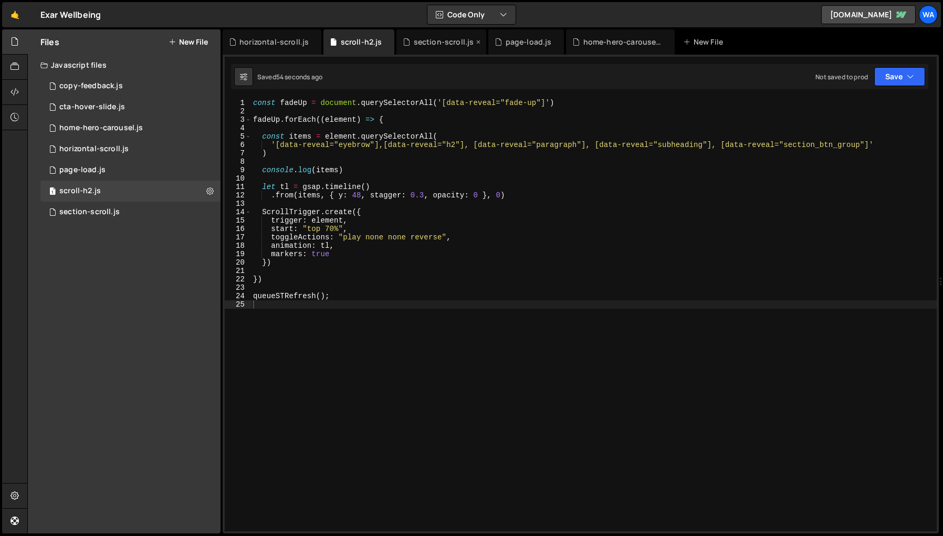
click at [416, 42] on div "section-scroll.js" at bounding box center [444, 42] width 60 height 10
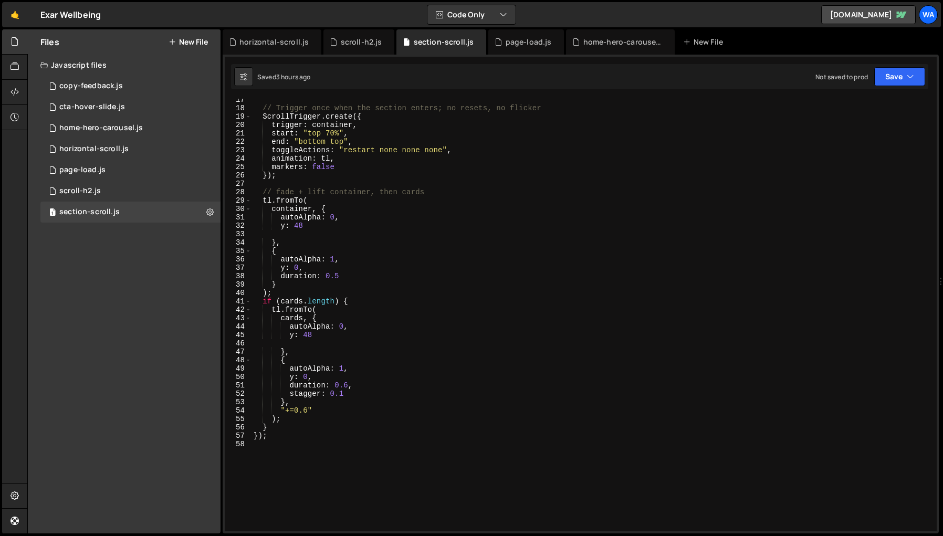
scroll to position [137, 0]
click at [277, 47] on div "horizontal-scroll.js" at bounding box center [272, 41] width 99 height 25
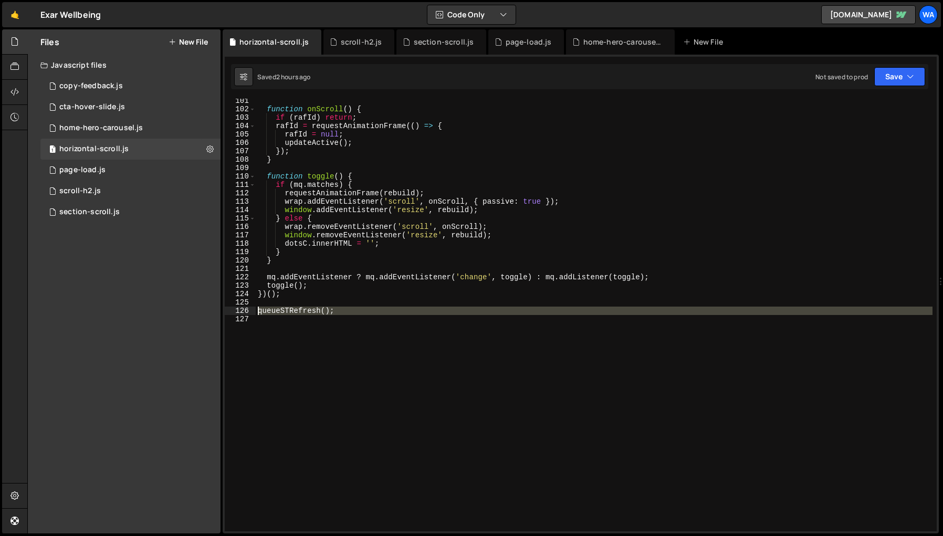
drag, startPoint x: 346, startPoint y: 315, endPoint x: 256, endPoint y: 312, distance: 90.8
click at [256, 312] on div "function onScroll ( ) { if ( [PERSON_NAME] ) return ; [PERSON_NAME] = requestAn…" at bounding box center [594, 321] width 676 height 449
type textarea "queueSTRefresh();"
click at [434, 43] on div "section-scroll.js" at bounding box center [444, 42] width 60 height 10
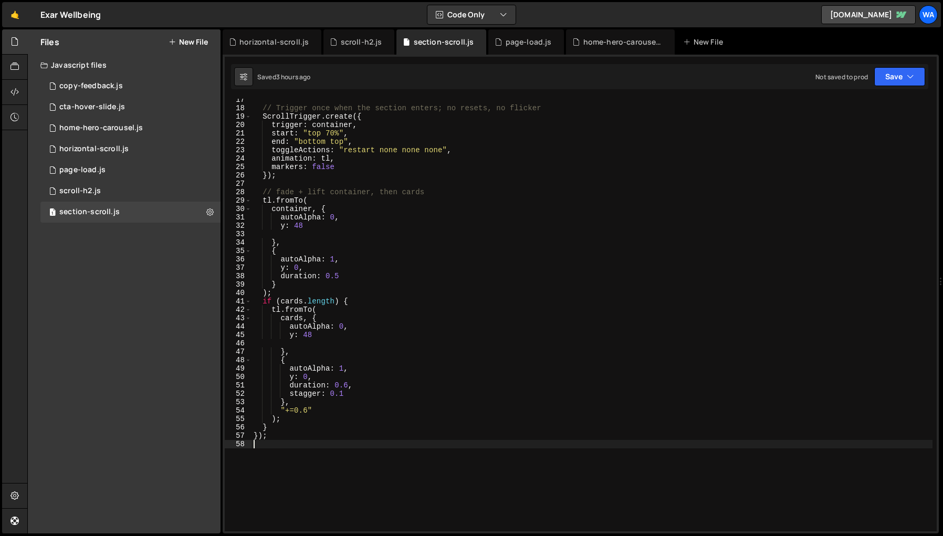
click at [285, 457] on div "// Trigger once when the section enters; no resets, no flicker ScrollTrigger . …" at bounding box center [591, 320] width 681 height 449
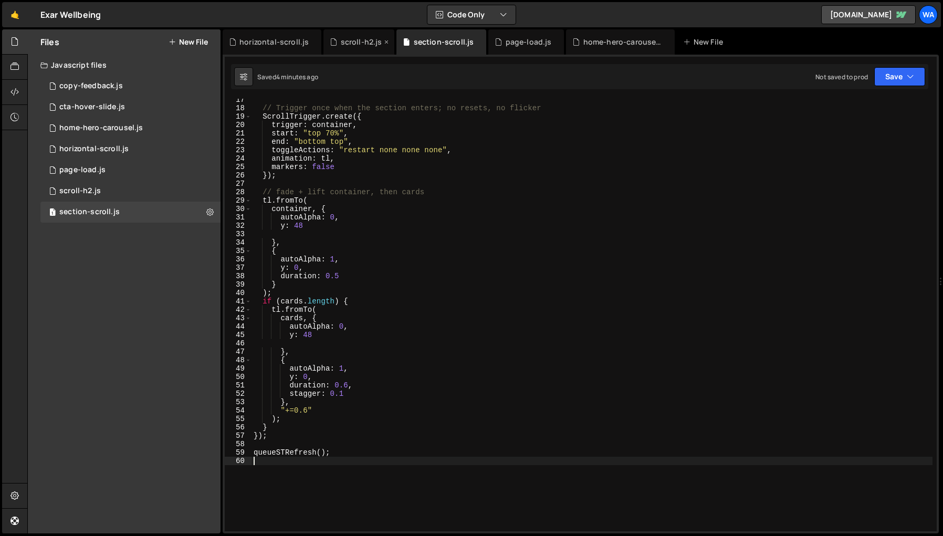
click at [353, 44] on div "scroll-h2.js" at bounding box center [361, 42] width 41 height 10
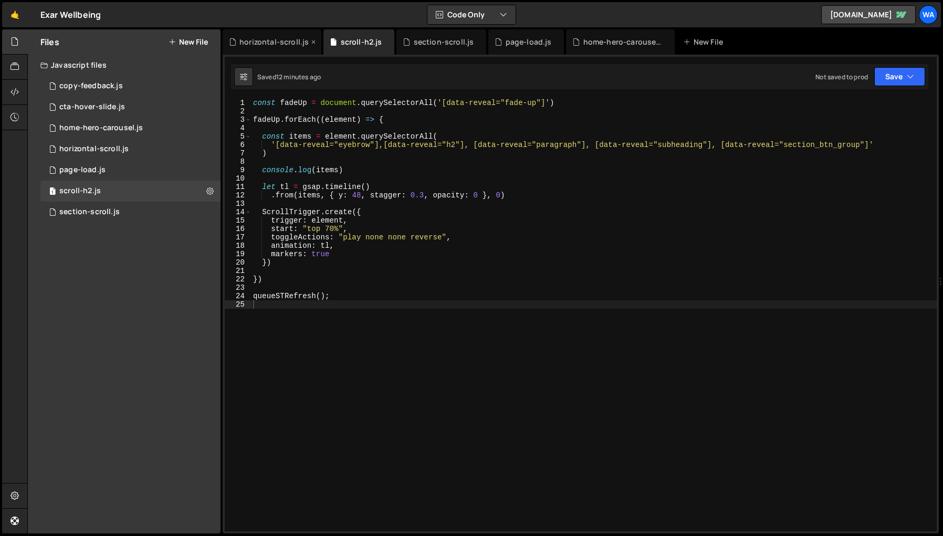
click at [284, 44] on div "horizontal-scroll.js" at bounding box center [273, 42] width 69 height 10
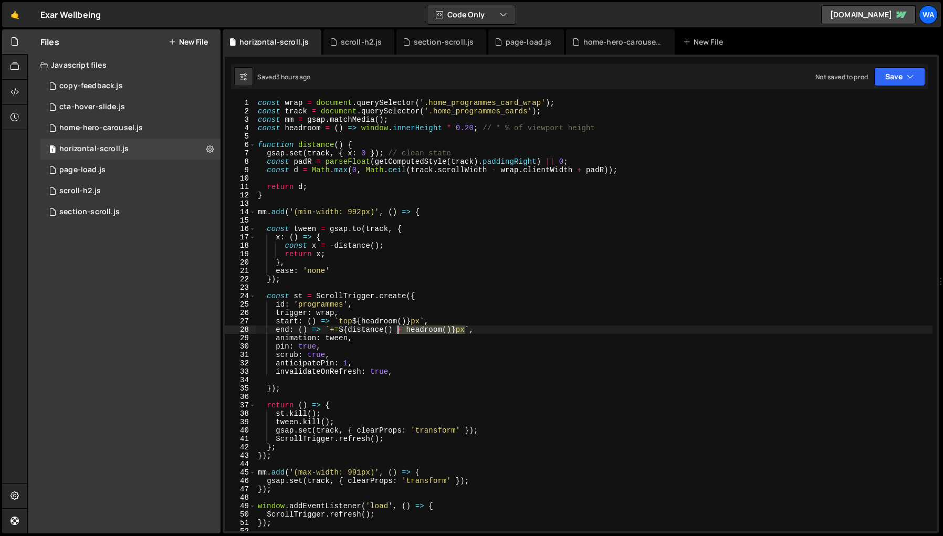
drag, startPoint x: 465, startPoint y: 331, endPoint x: 398, endPoint y: 333, distance: 66.7
click at [398, 333] on div "const wrap = document . querySelector ( '.home_programmes_card_wrap' ) ; const …" at bounding box center [594, 323] width 676 height 449
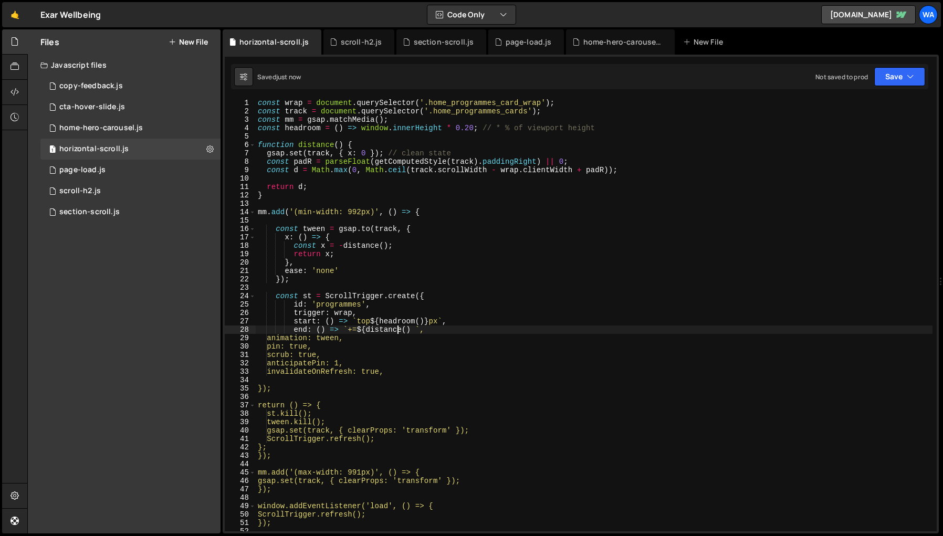
type textarea "queueSTRefresh();"
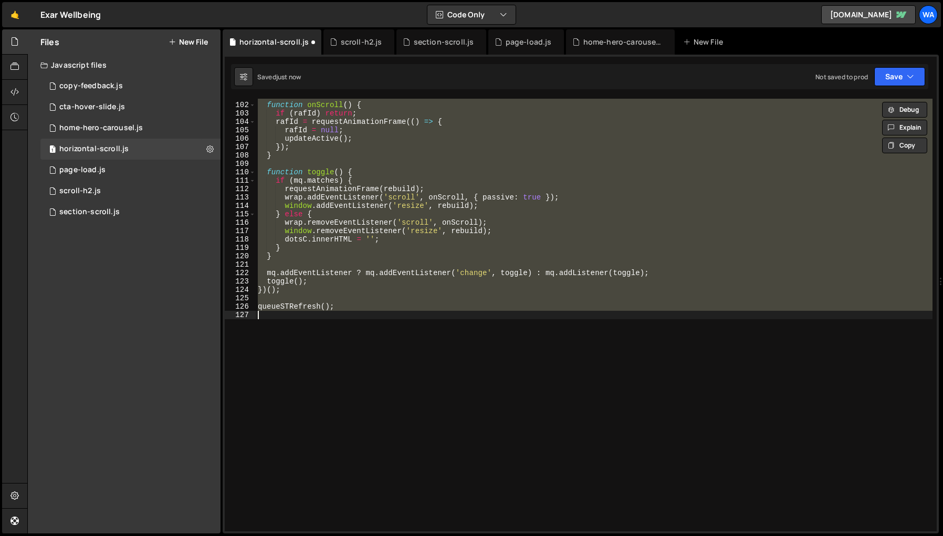
scroll to position [846, 0]
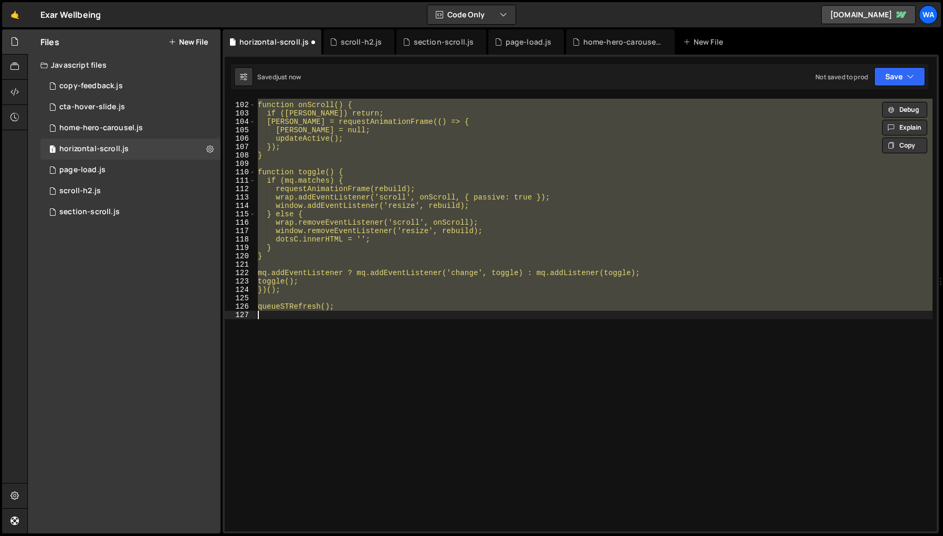
click at [470, 421] on div "function onScroll() { if ([PERSON_NAME]) return; [PERSON_NAME] = requestAnimati…" at bounding box center [594, 315] width 676 height 432
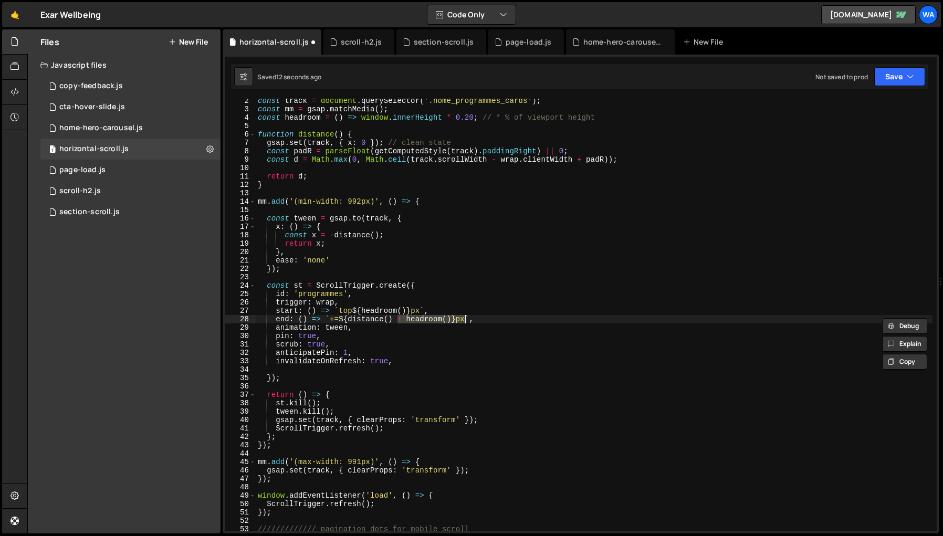
scroll to position [10, 0]
click at [558, 411] on div "const track = document . querySelector ( '.home_programmes_cards' ) ; const mm …" at bounding box center [594, 321] width 676 height 449
click at [451, 319] on div "const track = document . querySelector ( '.home_programmes_cards' ) ; const mm …" at bounding box center [594, 321] width 676 height 449
drag, startPoint x: 451, startPoint y: 319, endPoint x: 398, endPoint y: 321, distance: 52.5
click at [398, 321] on div "const track = document . querySelector ( '.home_programmes_cards' ) ; const mm …" at bounding box center [594, 321] width 676 height 449
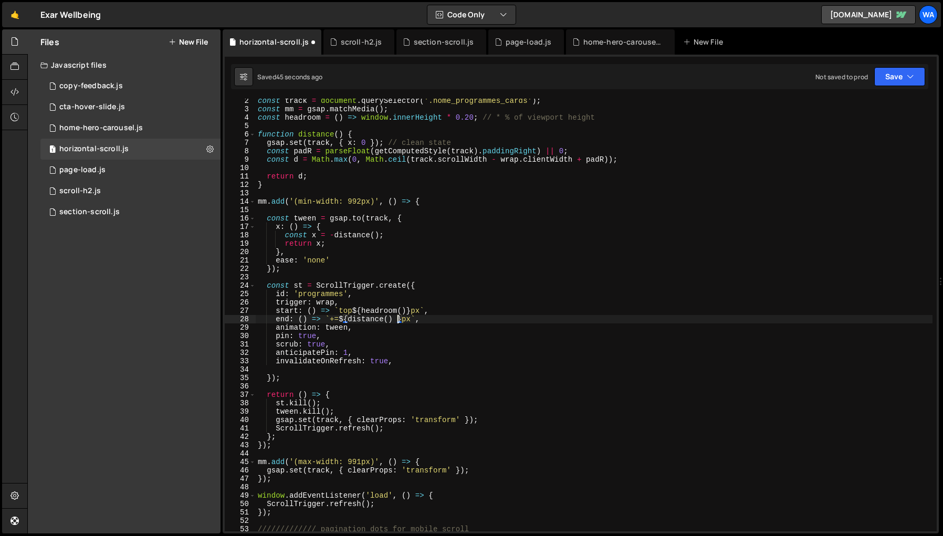
click at [409, 319] on div "const track = document . querySelector ( '.home_programmes_cards' ) ; const mm …" at bounding box center [594, 321] width 676 height 449
click at [577, 401] on div "const track = document . querySelector ( '.home_programmes_cards' ) ; const mm …" at bounding box center [594, 321] width 676 height 449
click at [399, 364] on div "const track = document . querySelector ( '.home_programmes_cards' ) ; const mm …" at bounding box center [594, 321] width 676 height 449
type textarea "invalidateOnRefresh: true,"
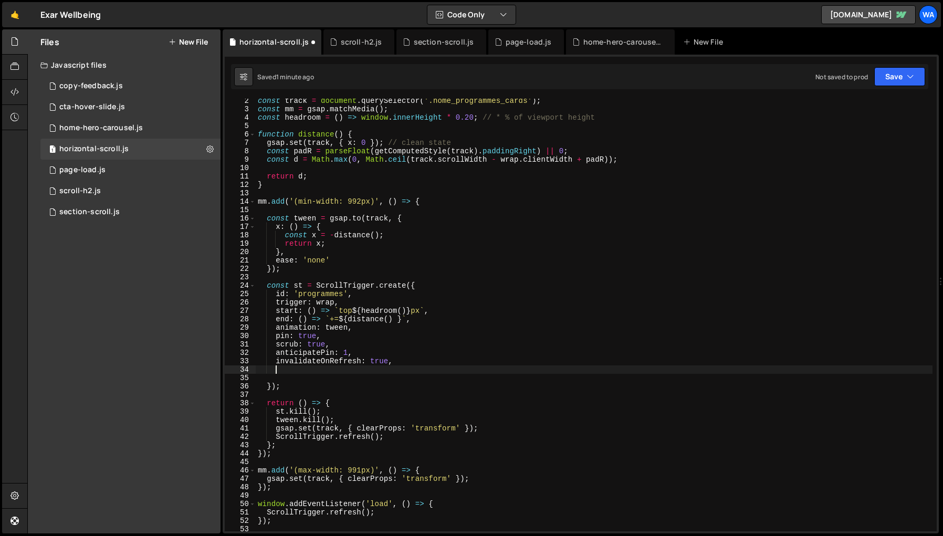
scroll to position [0, 1]
paste textarea "refreshPriority: 1"
type textarea "refreshPriority: 1"
